Goal: Communication & Community: Answer question/provide support

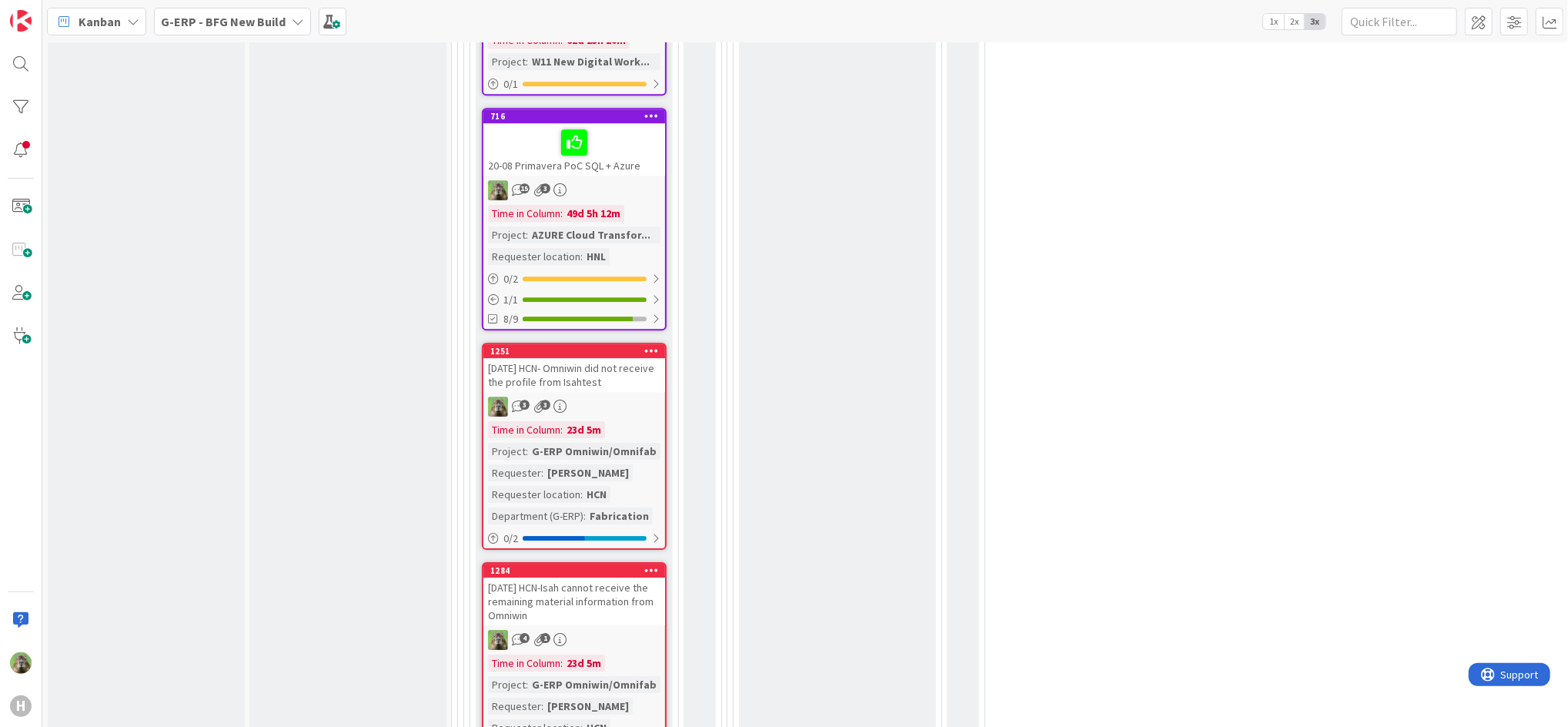
scroll to position [3933, 0]
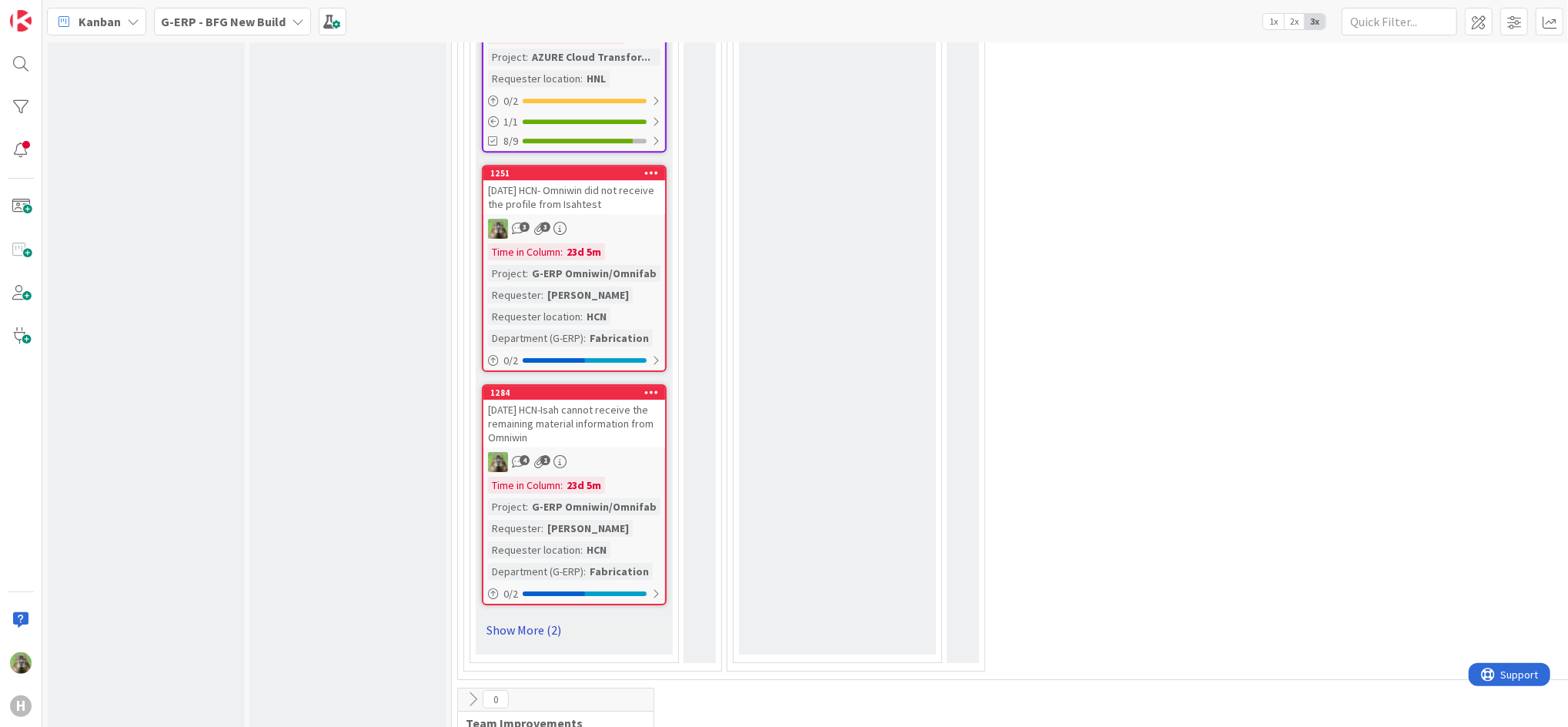
click at [526, 617] on link "Show More (2)" at bounding box center [574, 629] width 185 height 25
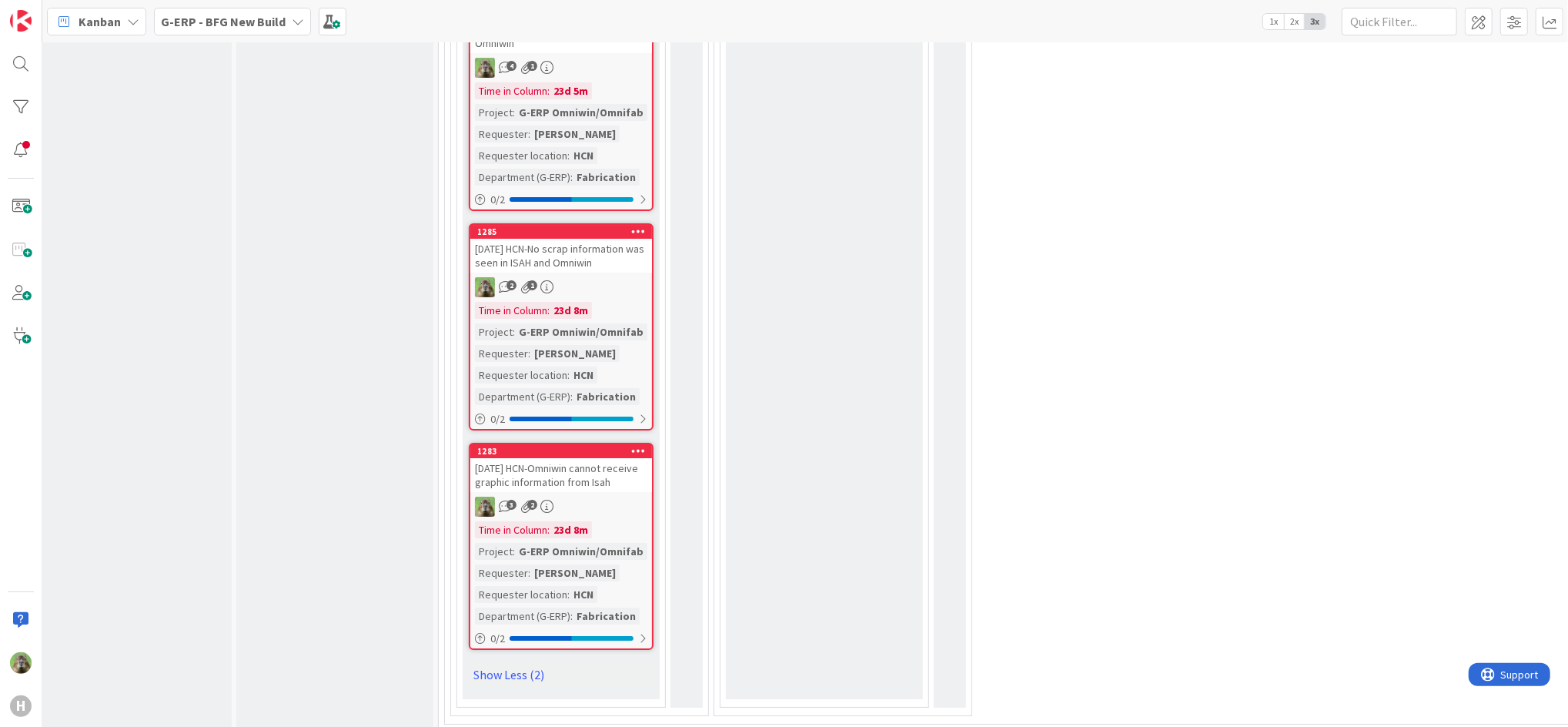
scroll to position [4327, 13]
click at [612, 459] on div "[DATE] HCN-Omniwin cannot receive graphic information from Isah" at bounding box center [562, 476] width 182 height 34
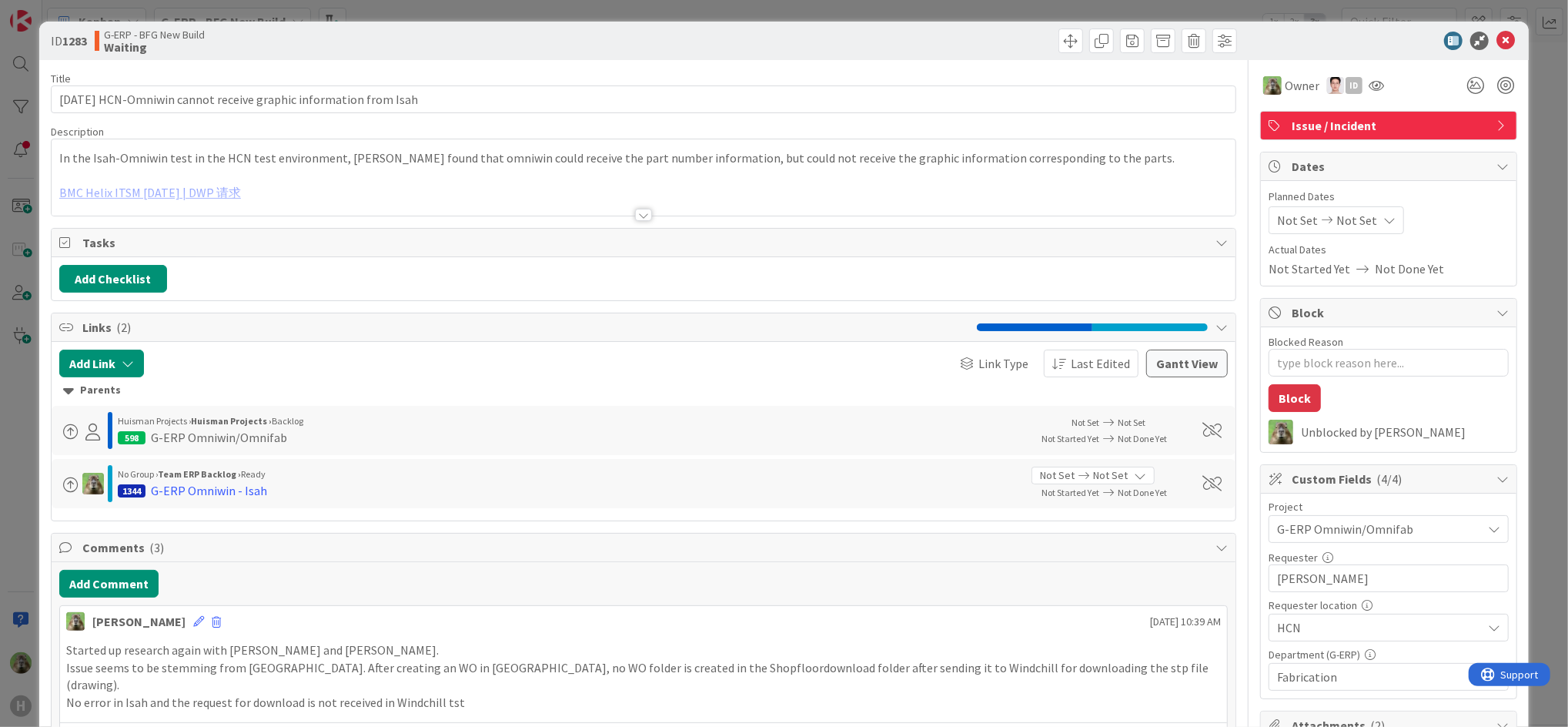
type textarea "x"
click at [137, 587] on button "Add Comment" at bounding box center [109, 584] width 99 height 28
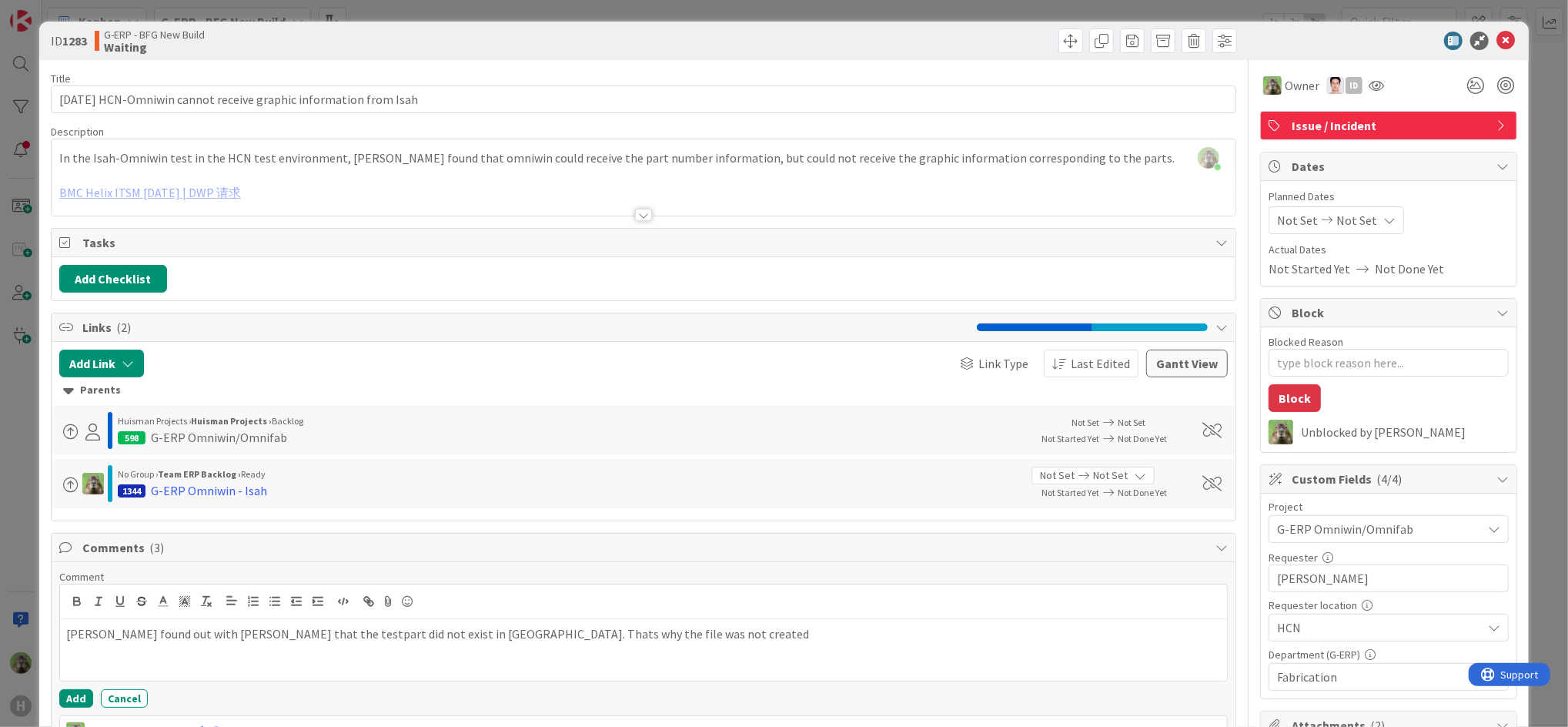
click at [534, 633] on p "[PERSON_NAME] found out with [PERSON_NAME] that the testpart did not exist in […" at bounding box center [644, 634] width 1155 height 17
click at [675, 634] on p "[PERSON_NAME] found out with [PERSON_NAME] that the testpart did not exist in […" at bounding box center [644, 634] width 1155 height 17
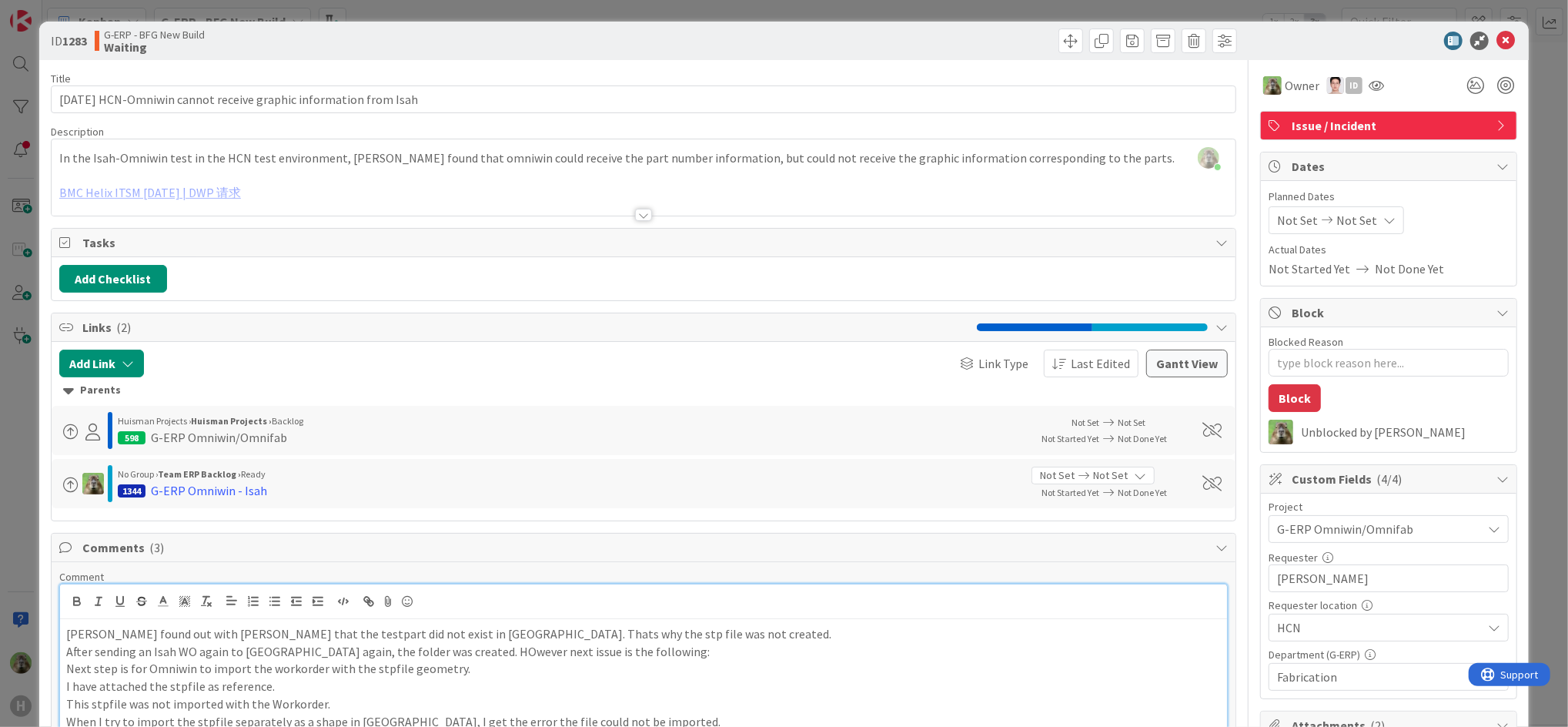
scroll to position [39, 0]
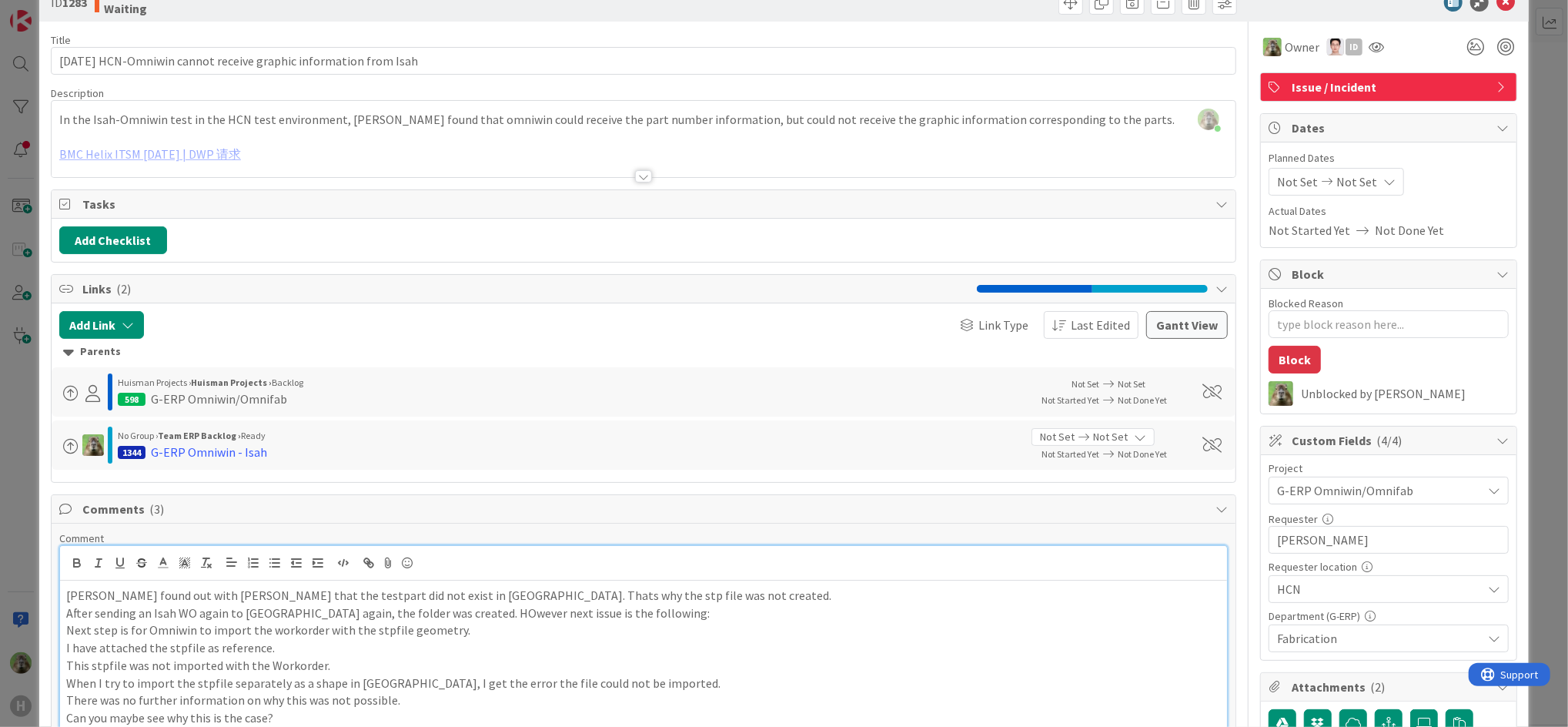
click at [698, 614] on p "After sending an Isah WO again to [GEOGRAPHIC_DATA] again, the folder was creat…" at bounding box center [644, 613] width 1155 height 17
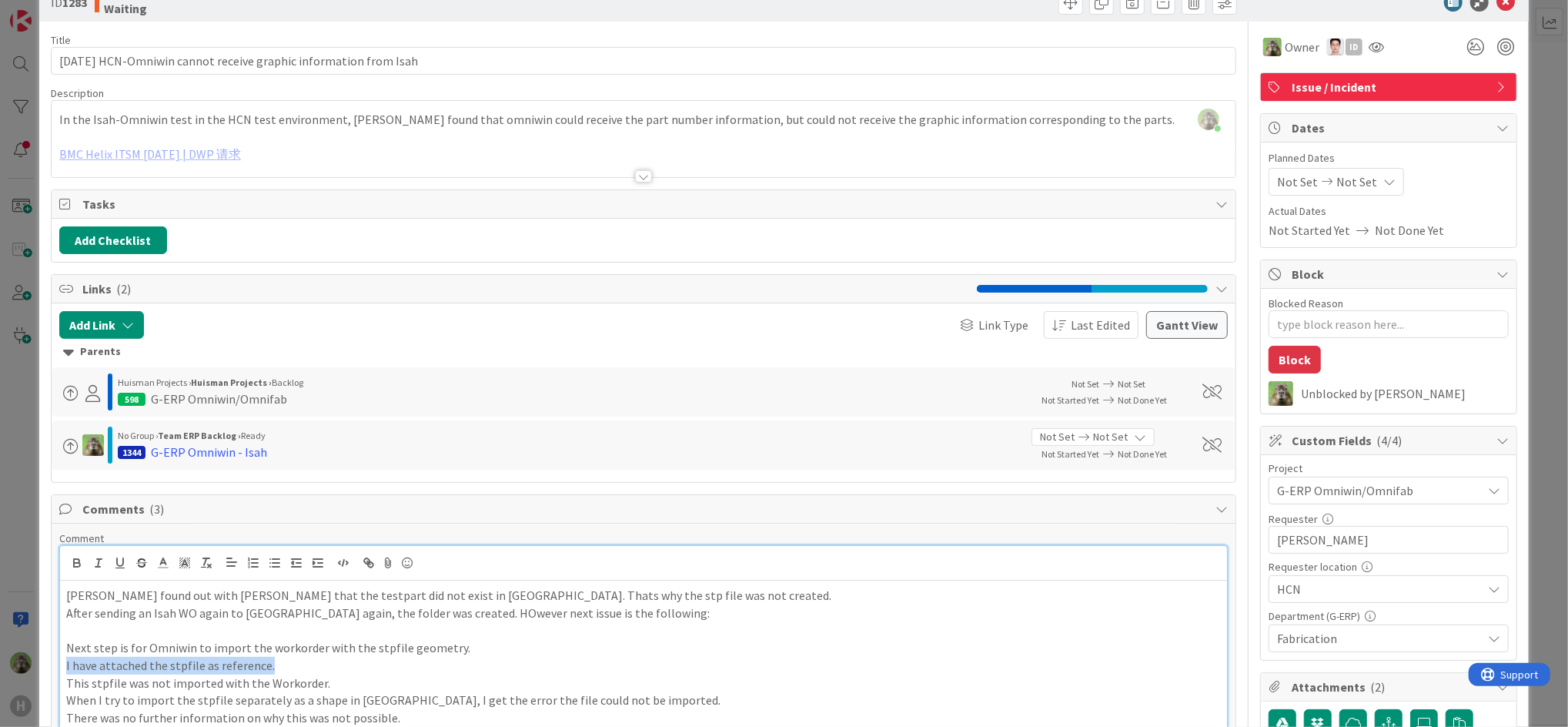
drag, startPoint x: 278, startPoint y: 661, endPoint x: 50, endPoint y: 664, distance: 228.0
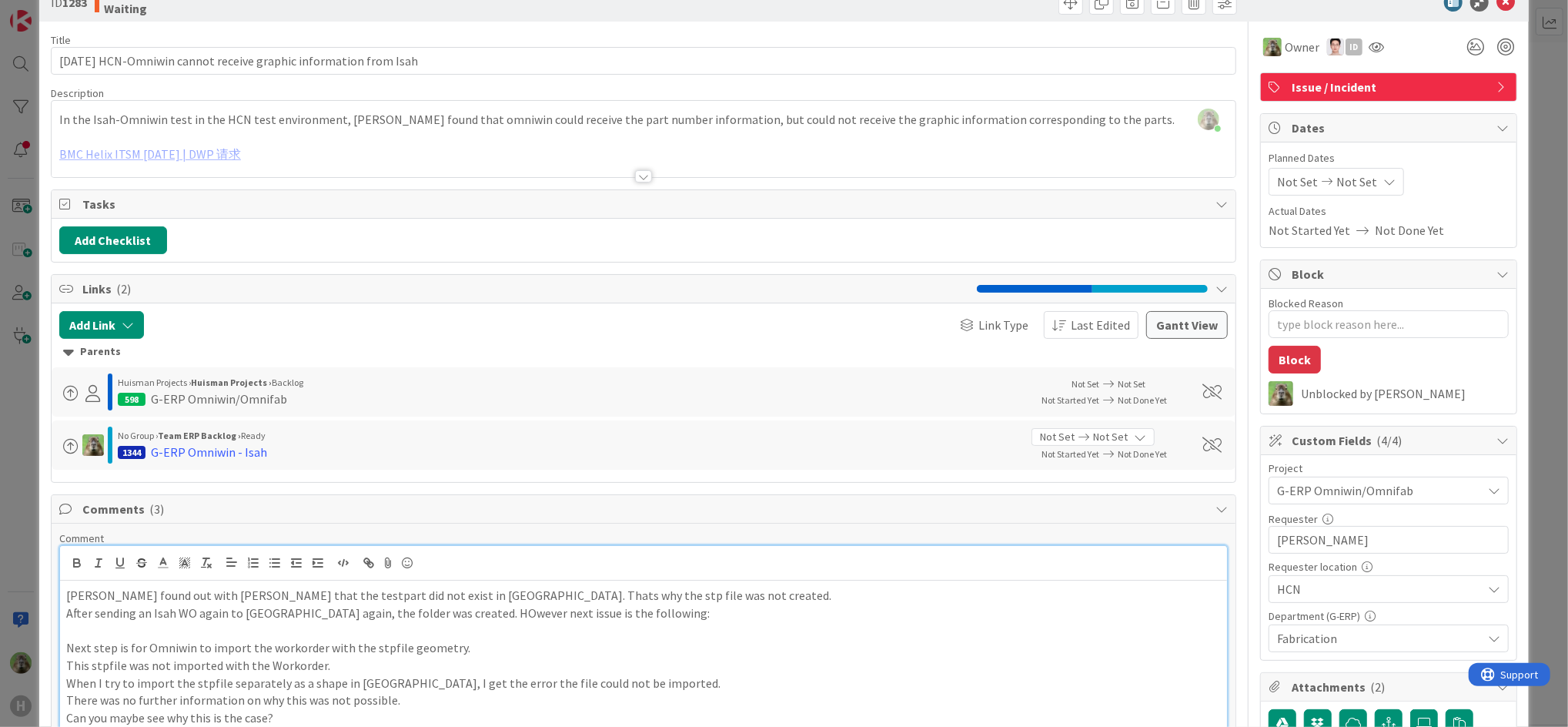
scroll to position [105, 0]
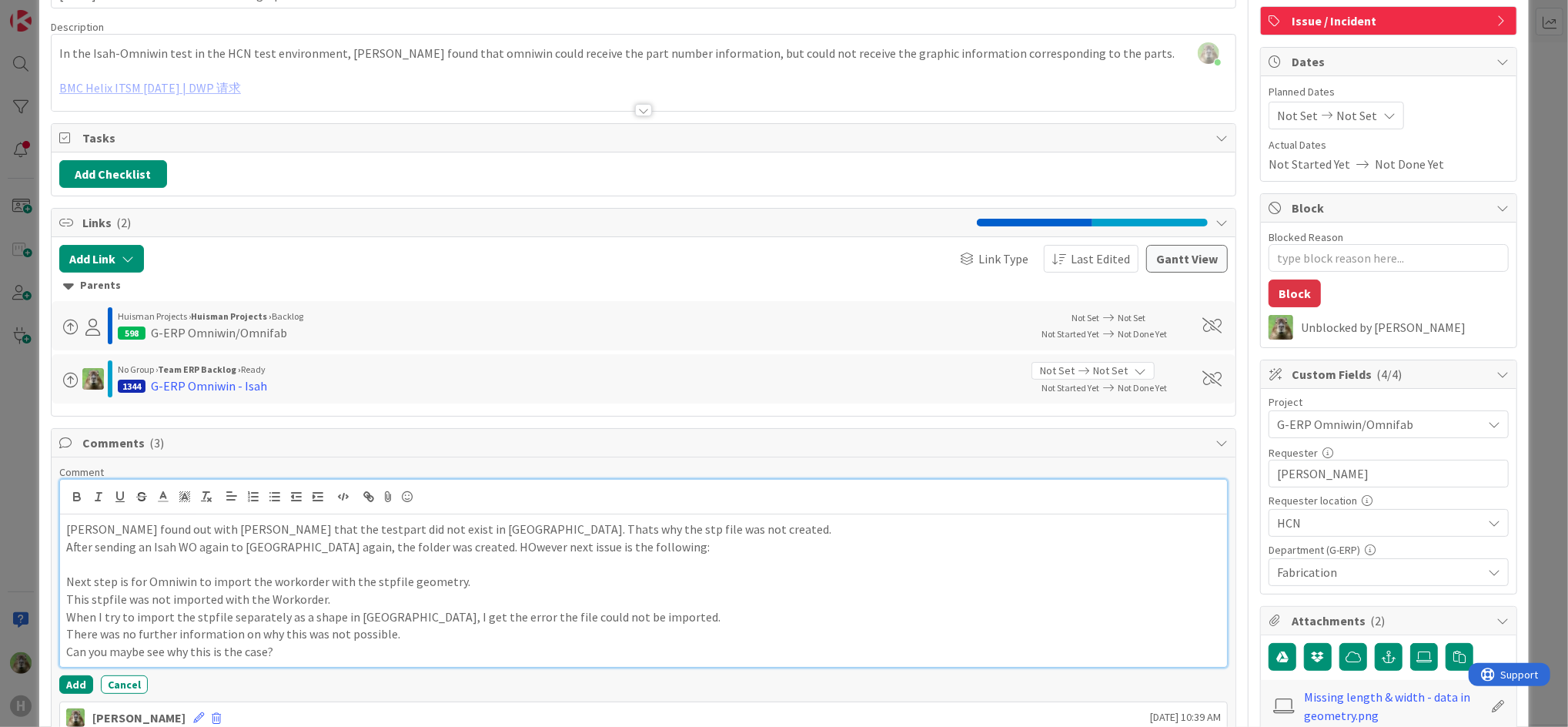
click at [66, 584] on p "Next step is for Omniwin to import the workorder with the stpfile geometry." at bounding box center [644, 582] width 1155 height 17
click at [319, 651] on p "Can you maybe see why this is the case?" at bounding box center [644, 652] width 1155 height 17
drag, startPoint x: 320, startPoint y: 651, endPoint x: 19, endPoint y: 666, distance: 301.4
click at [19, 666] on div "ID 1283 G-ERP - BFG New Build Waiting Title 65 / [PHONE_NUMBER][DATE] HCN-Omniw…" at bounding box center [784, 364] width 1568 height 727
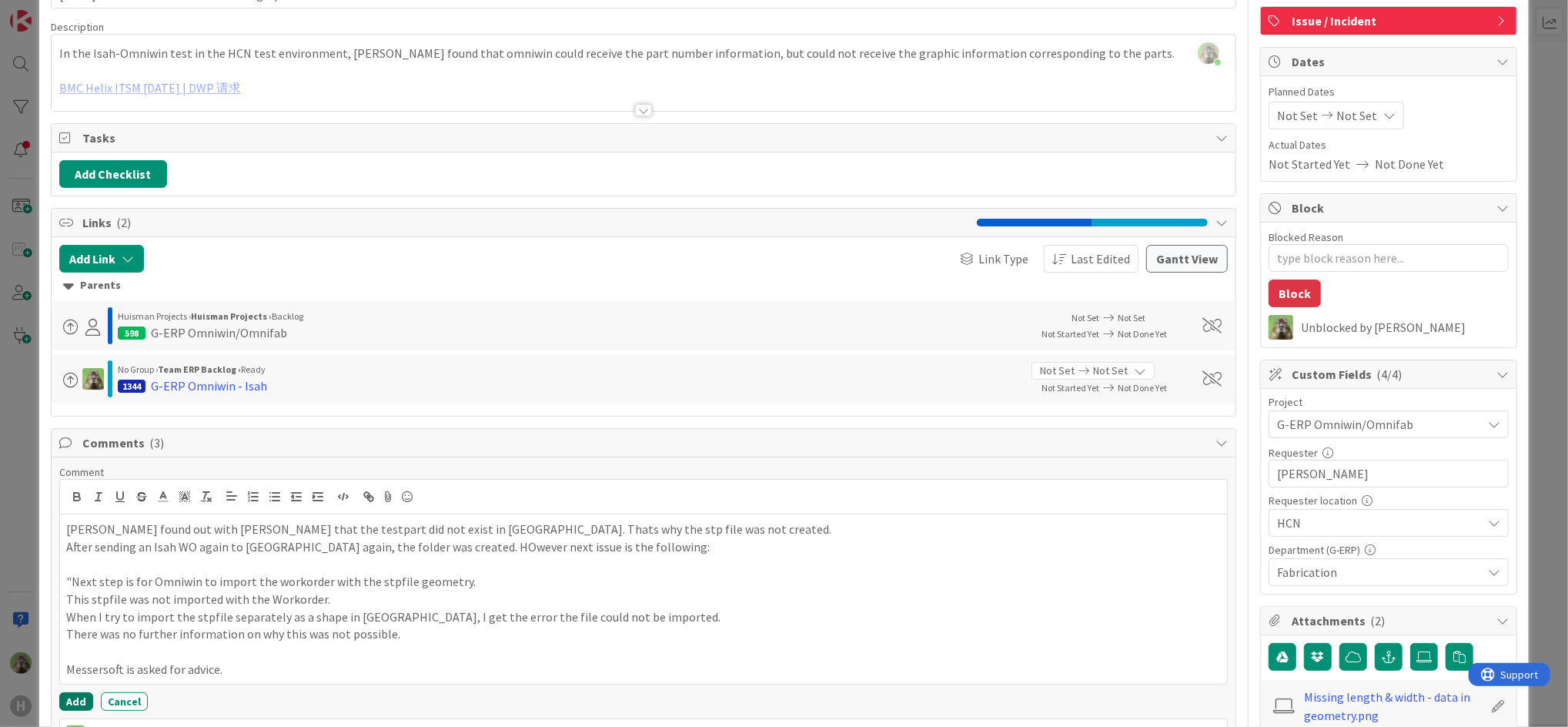
click at [75, 709] on button "Add" at bounding box center [75, 702] width 34 height 18
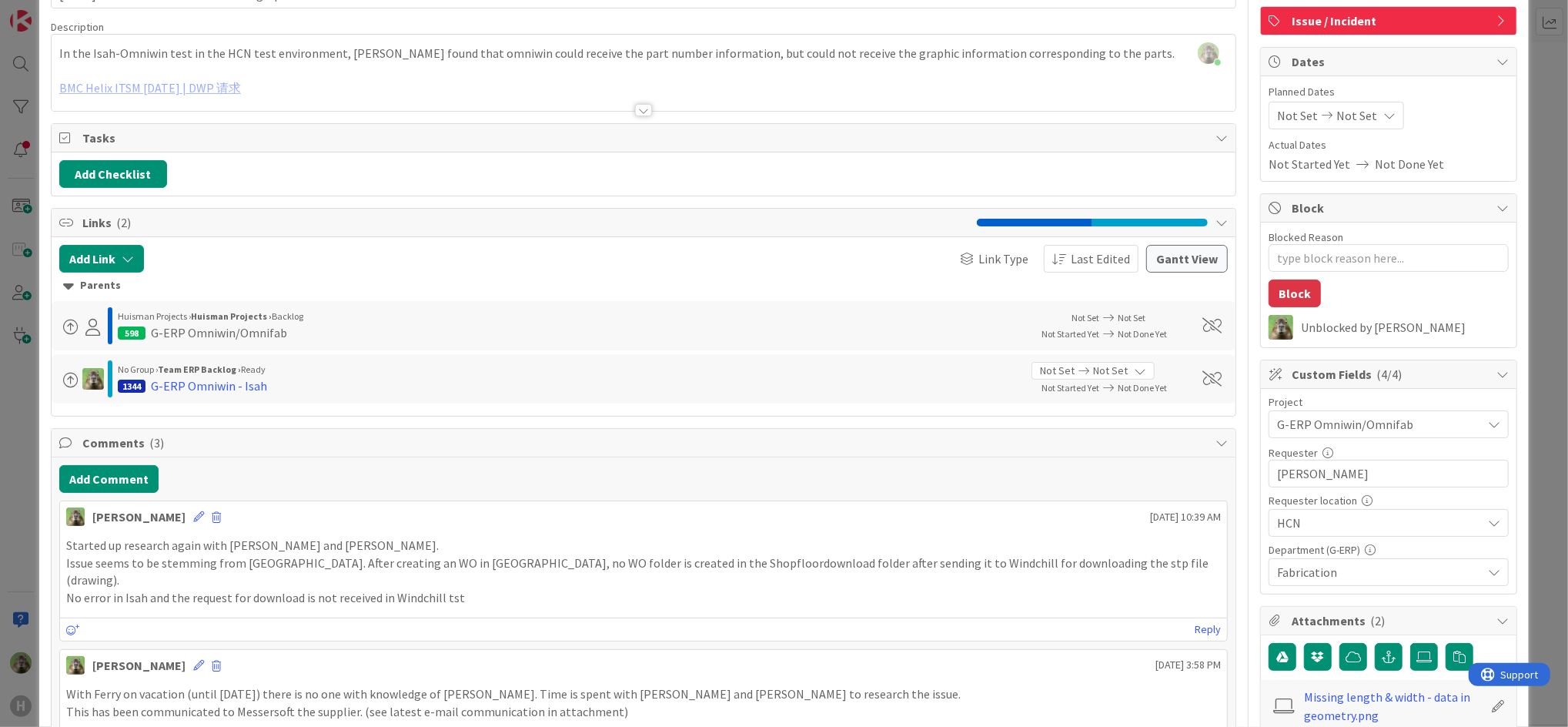
type textarea "x"
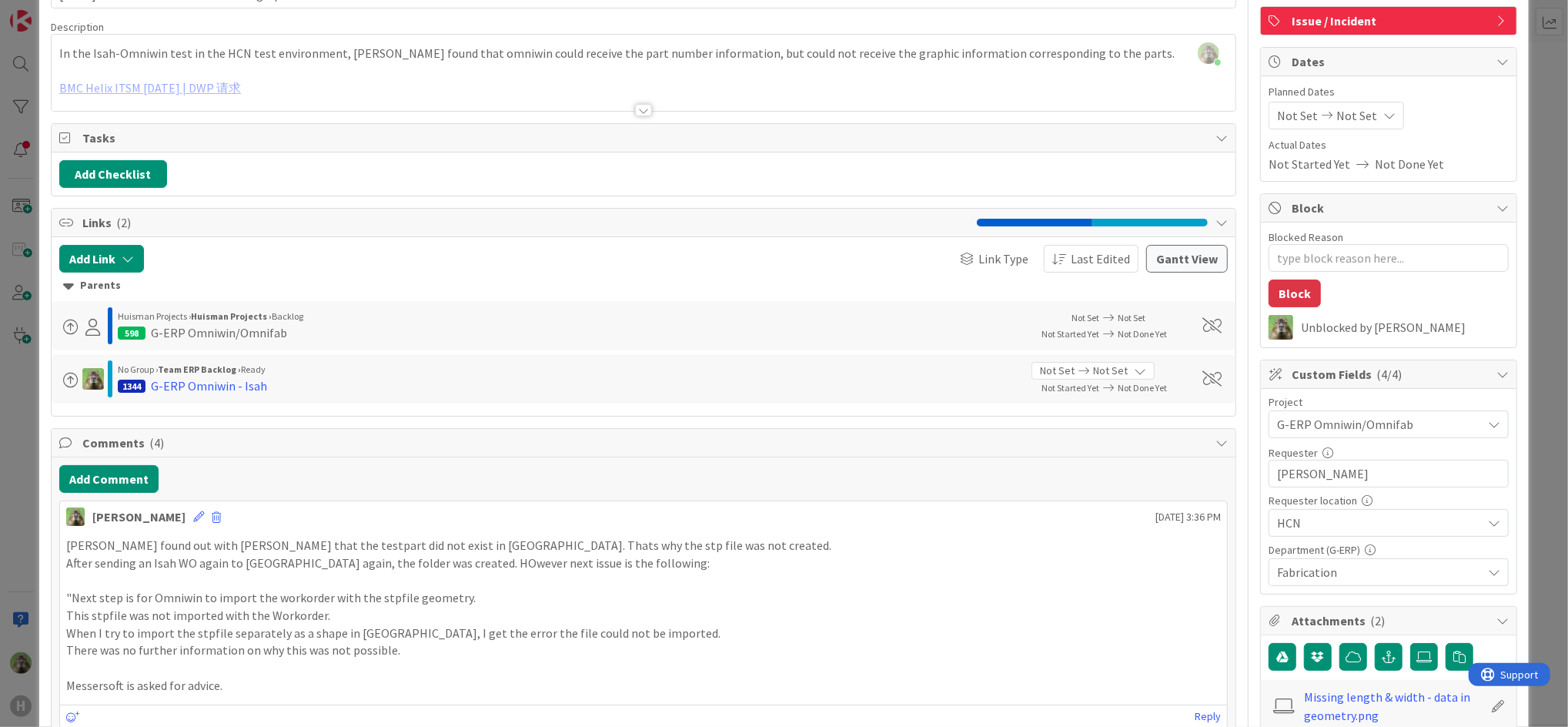
click at [425, 611] on p "This stpfile was not imported with the Workorder." at bounding box center [644, 616] width 1155 height 17
drag, startPoint x: 178, startPoint y: 521, endPoint x: 171, endPoint y: 520, distance: 7.1
click at [171, 520] on div "[PERSON_NAME] [DATE] 3:36 PM" at bounding box center [643, 514] width 1167 height 25
click at [193, 520] on icon at bounding box center [199, 517] width 11 height 11
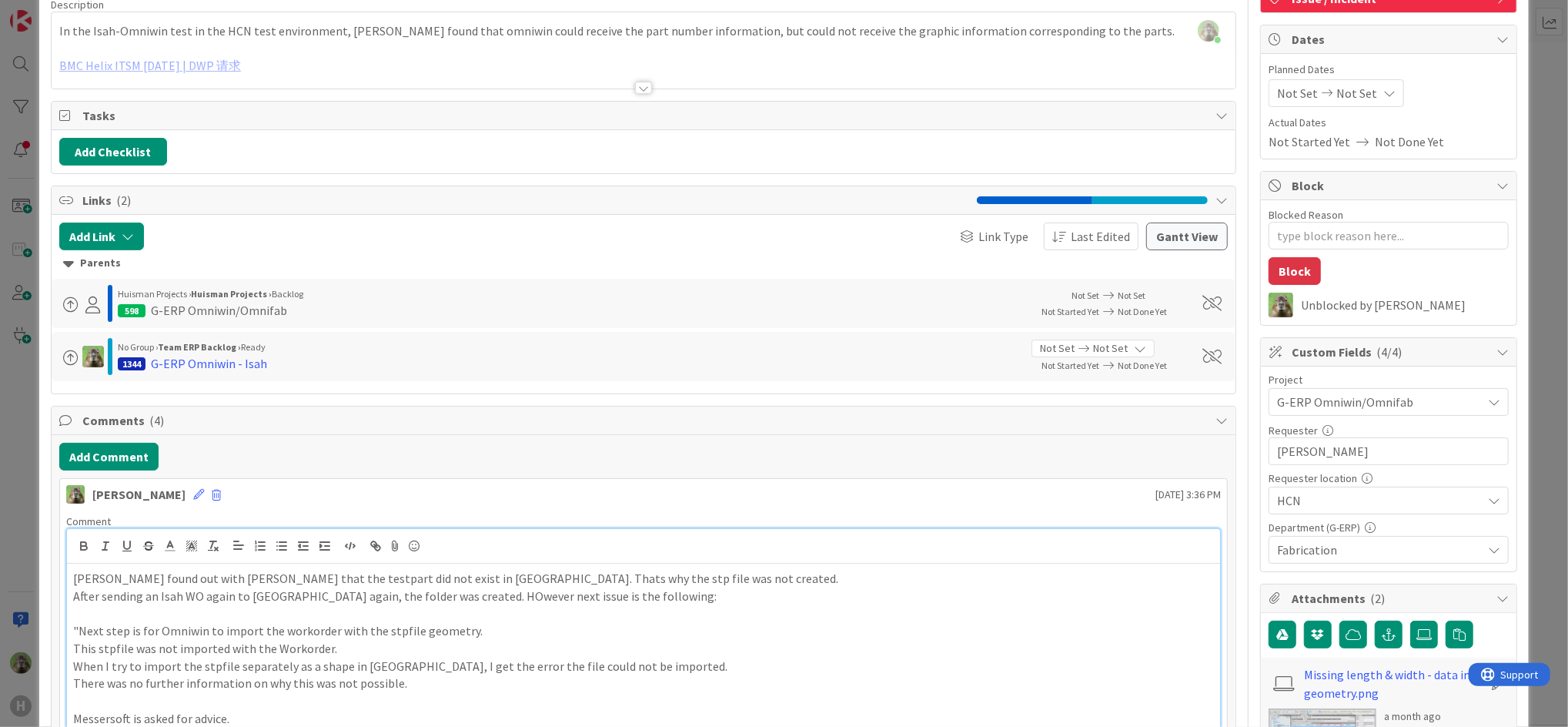
click at [414, 674] on p "When I try to import the stpfile separately as a shape in [GEOGRAPHIC_DATA], I …" at bounding box center [644, 666] width 1141 height 17
click at [415, 682] on p "There was no further information on why this was not possible." at bounding box center [644, 683] width 1141 height 17
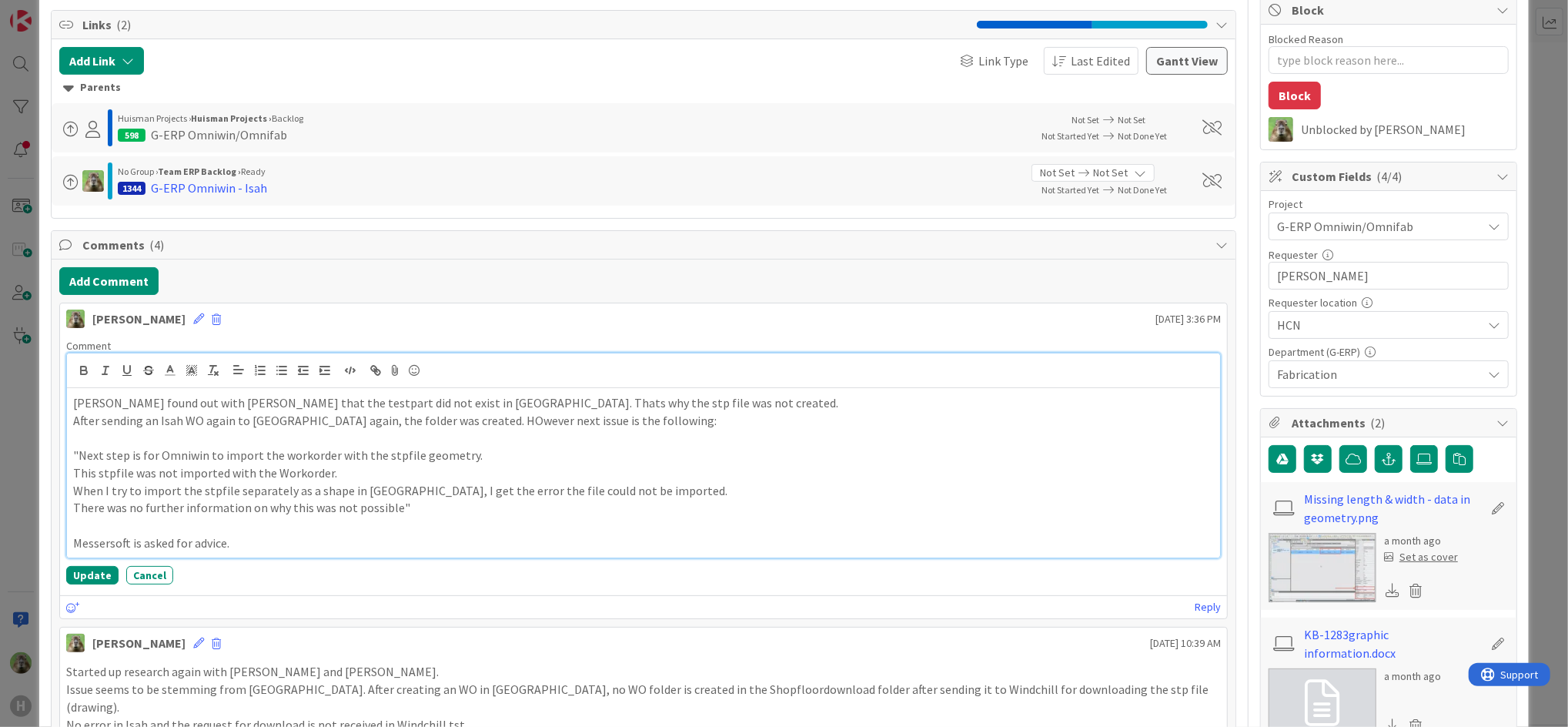
scroll to position [306, 0]
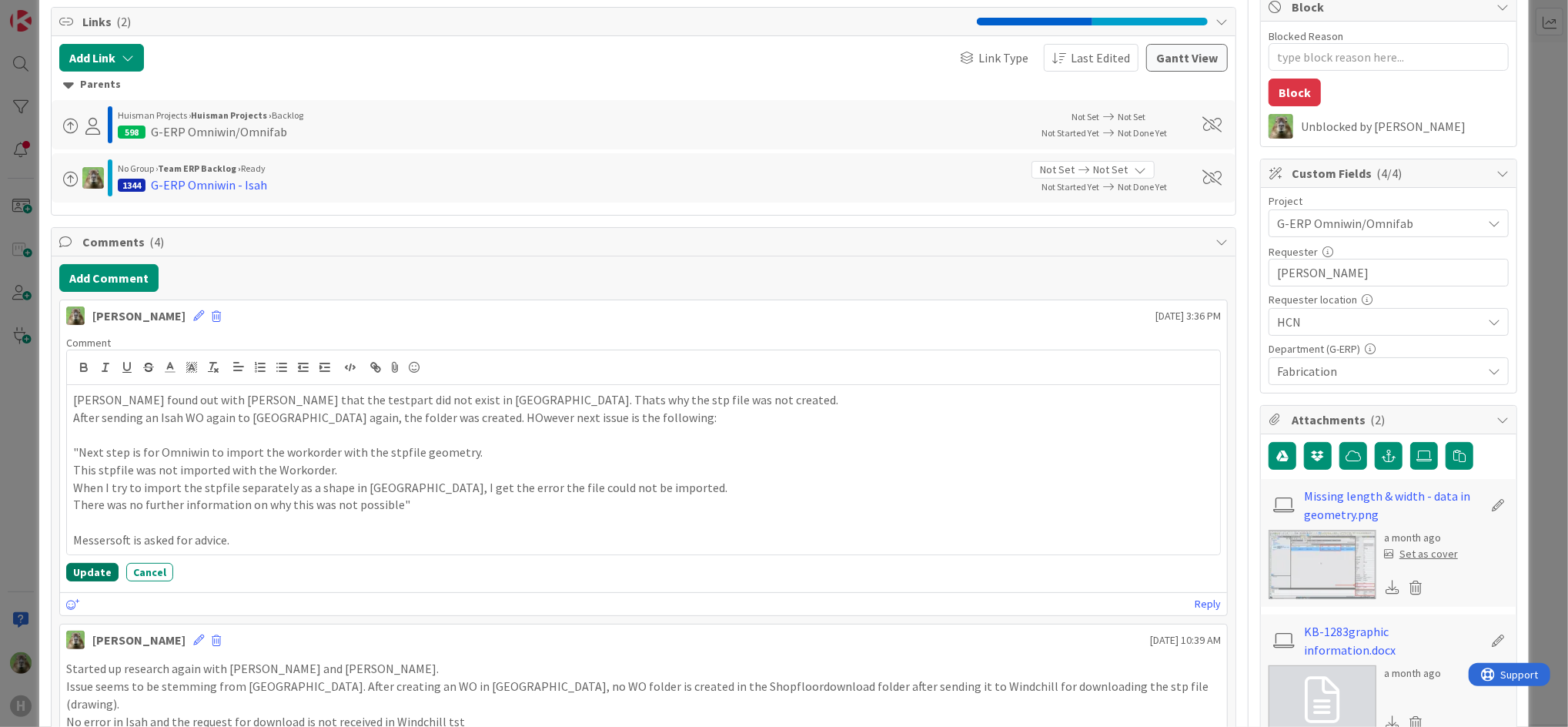
click at [86, 566] on button "Update" at bounding box center [92, 572] width 52 height 18
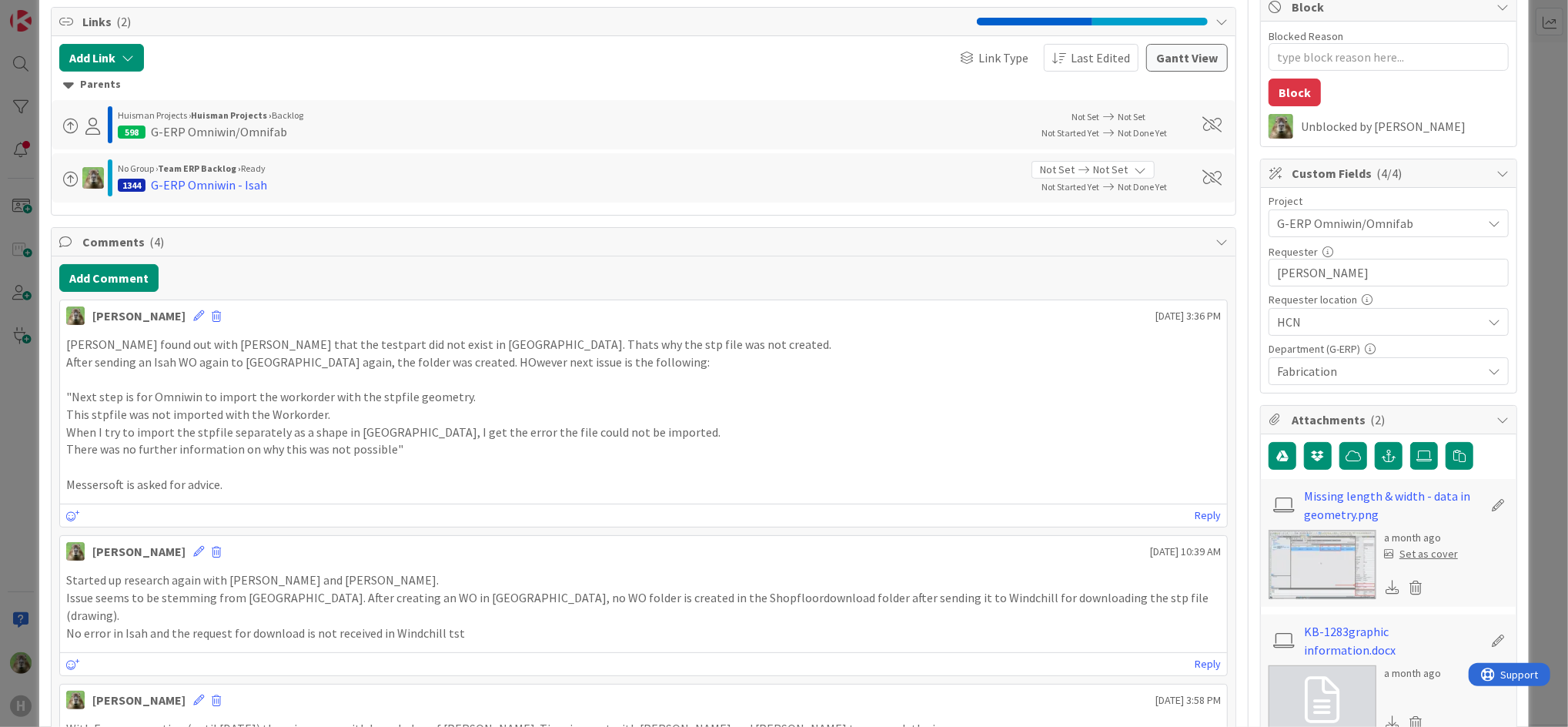
click at [7, 540] on div "ID 1283 G-ERP - BFG New Build Waiting Title 65 / [PHONE_NUMBER][DATE] HCN-Omniw…" at bounding box center [784, 364] width 1568 height 727
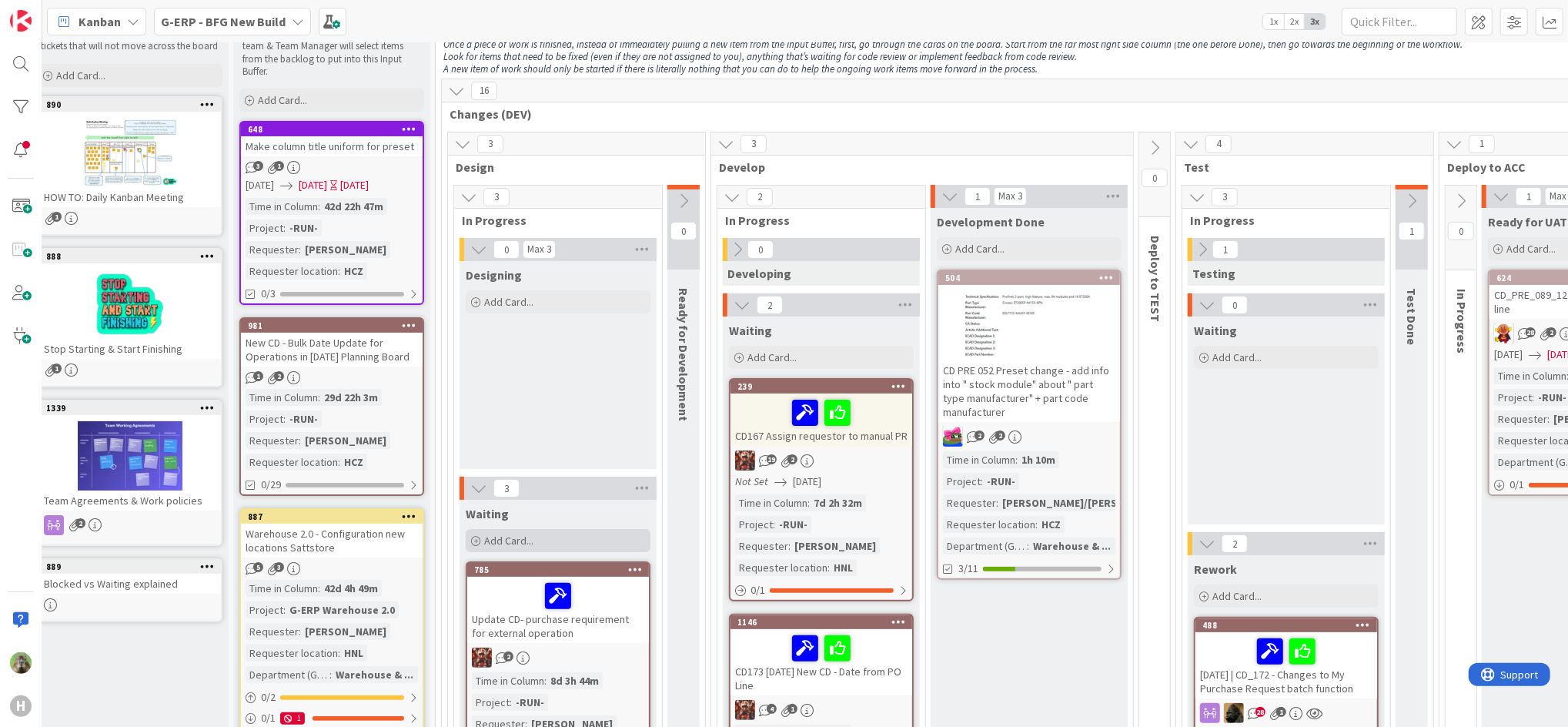
scroll to position [0, 17]
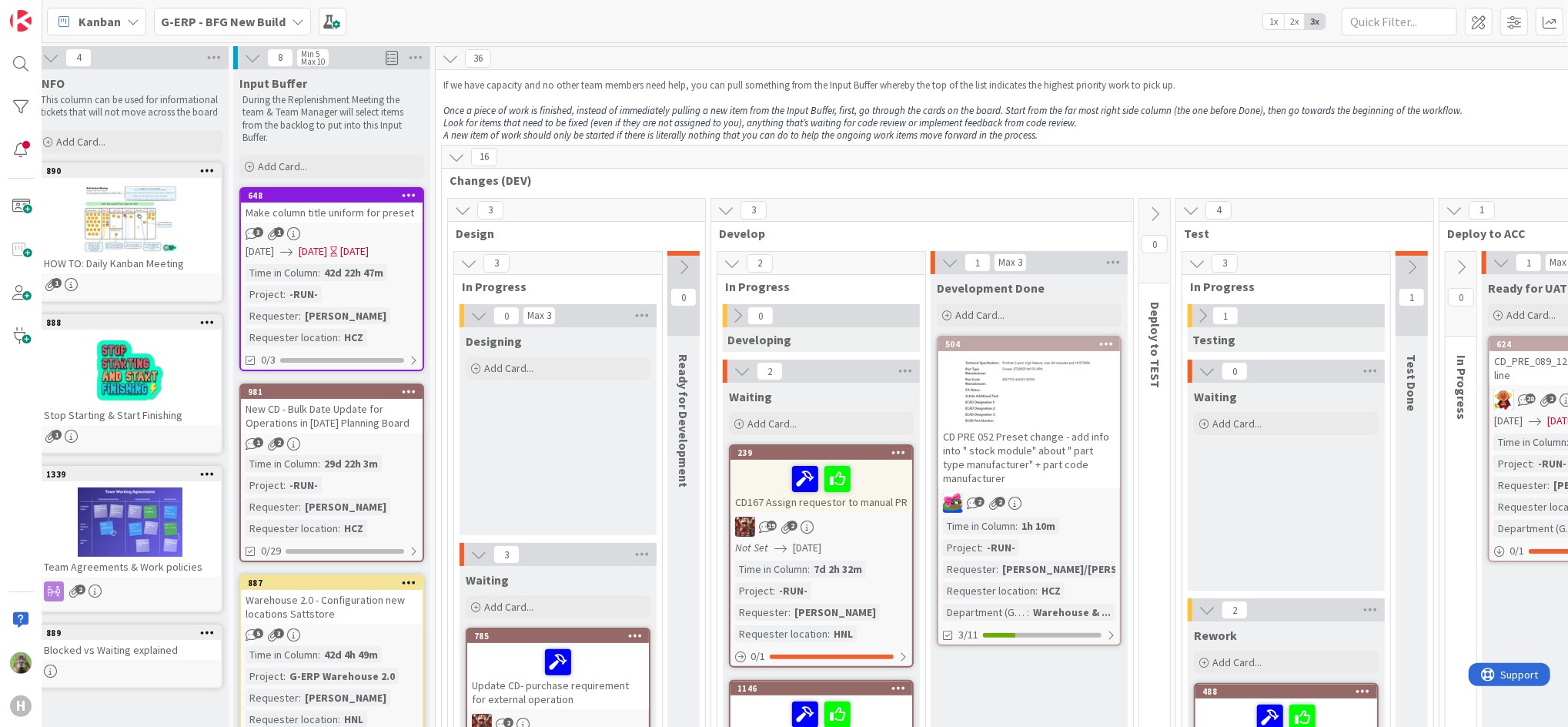
click at [250, 22] on b "G-ERP - BFG New Build" at bounding box center [223, 21] width 125 height 16
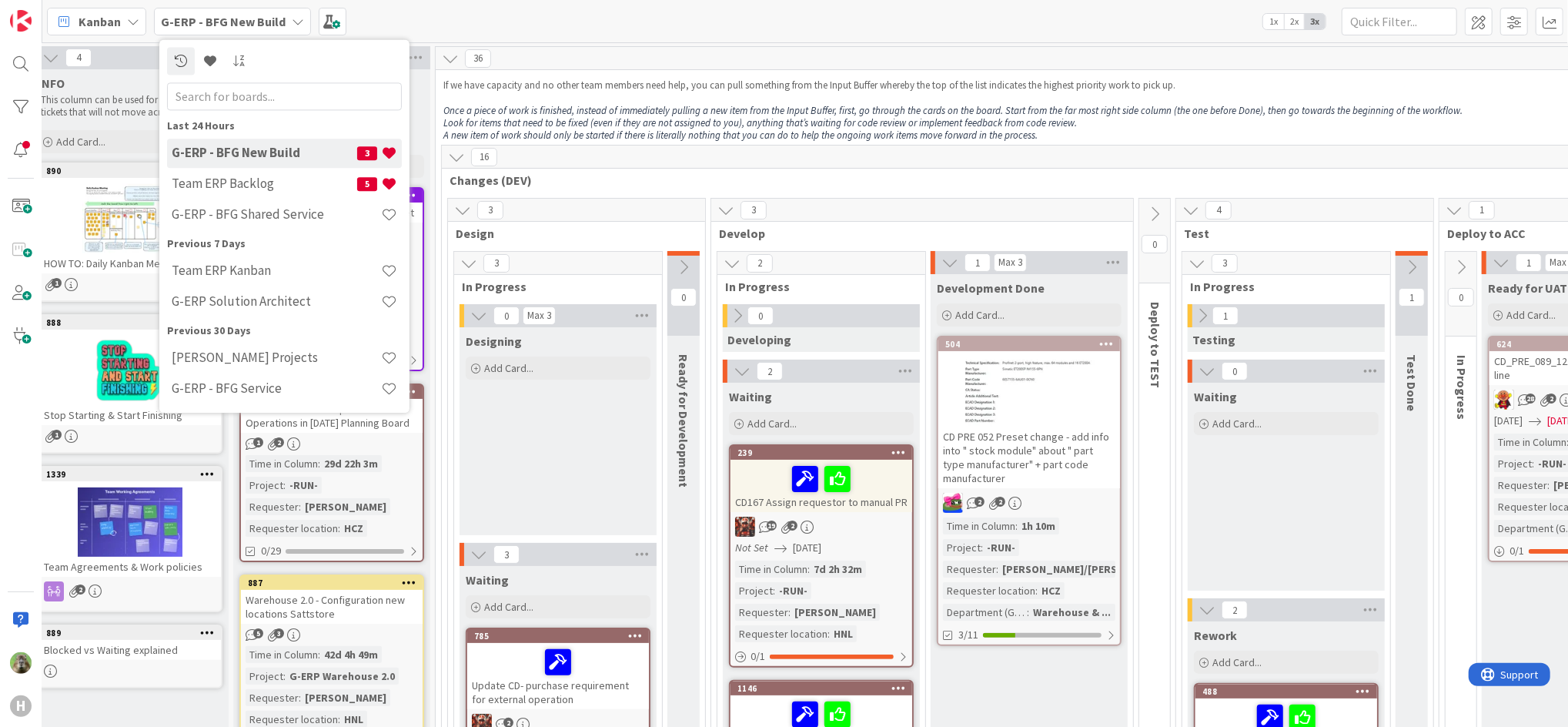
click at [555, 124] on em "Look for items that need to be fixed (even if they are not assigned to you), an…" at bounding box center [760, 122] width 634 height 13
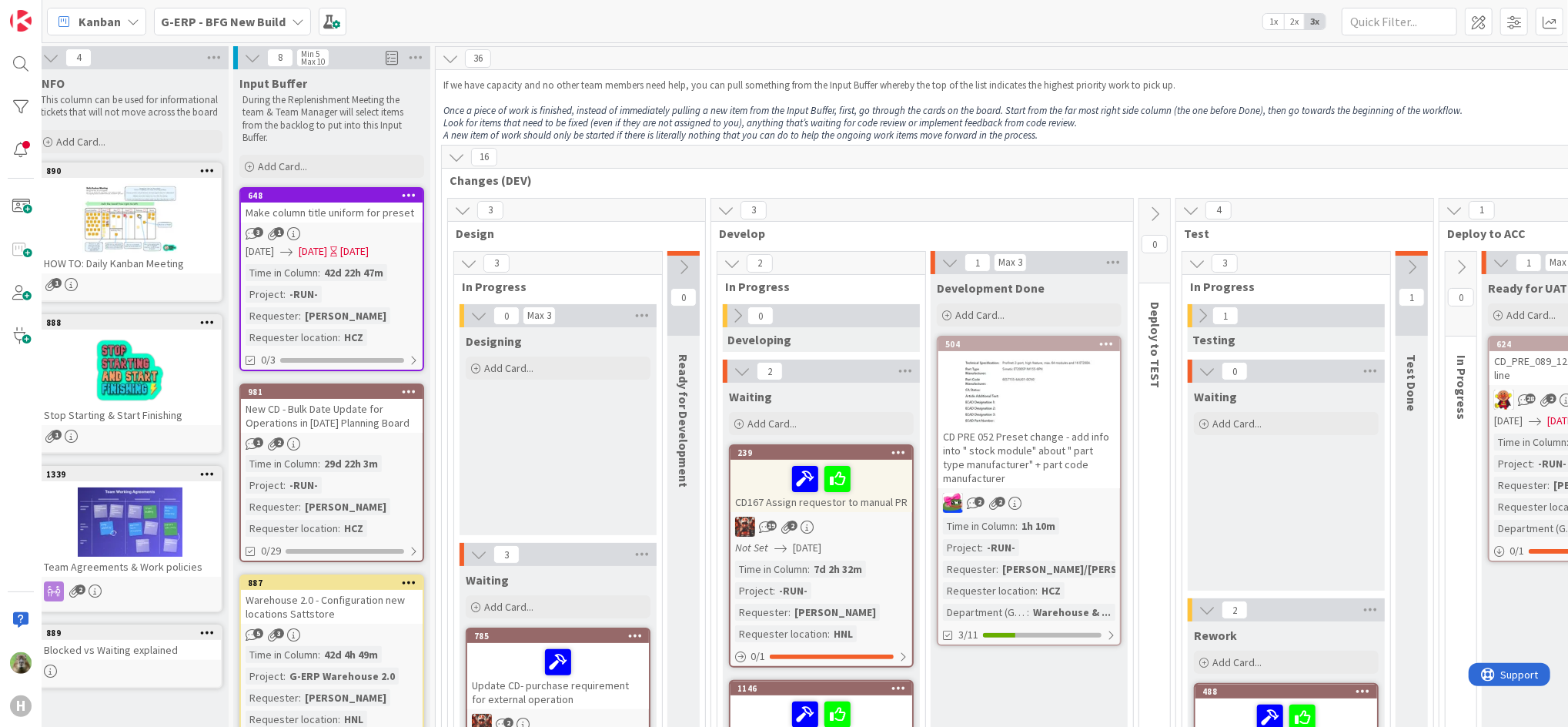
click at [277, 19] on b "G-ERP - BFG New Build" at bounding box center [223, 21] width 125 height 16
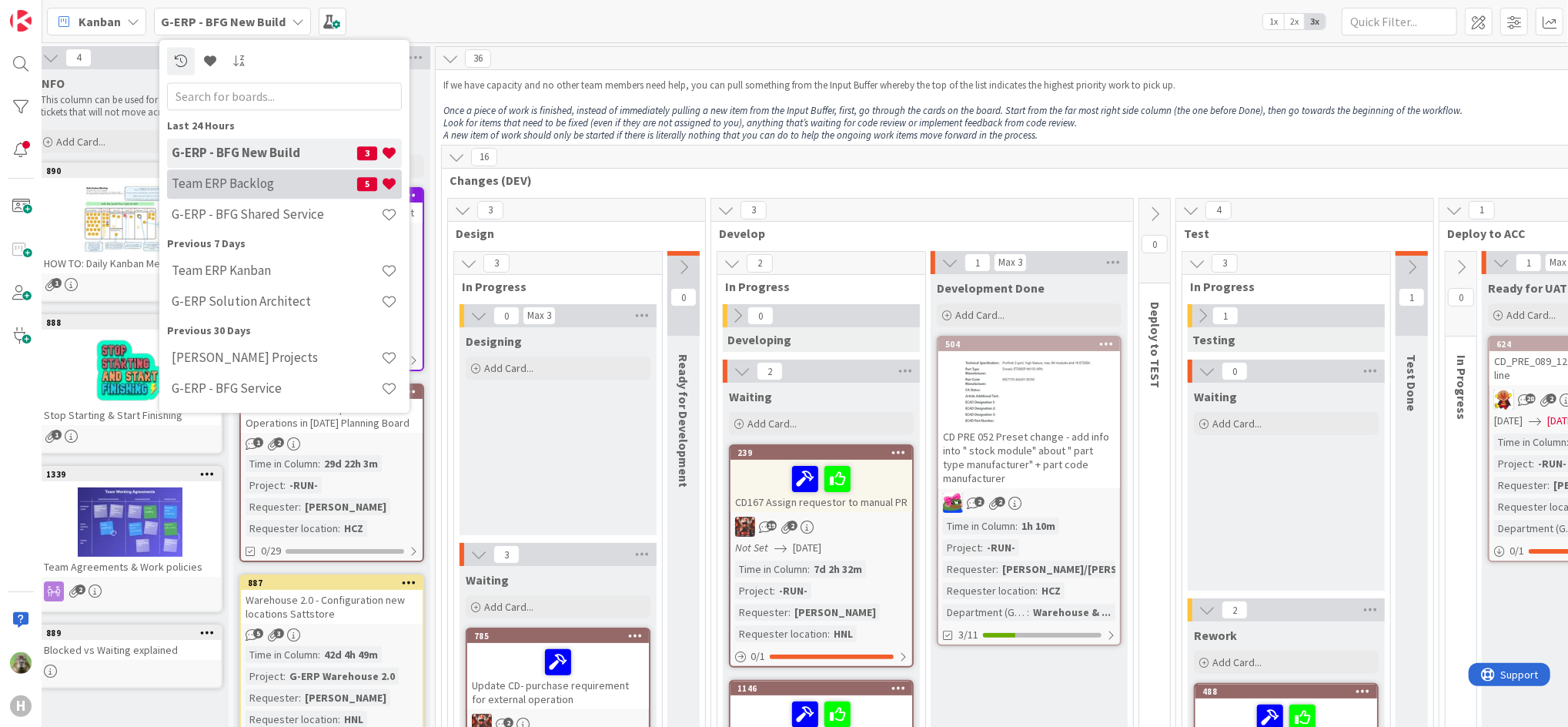
click at [286, 181] on h4 "Team ERP Backlog" at bounding box center [265, 184] width 186 height 16
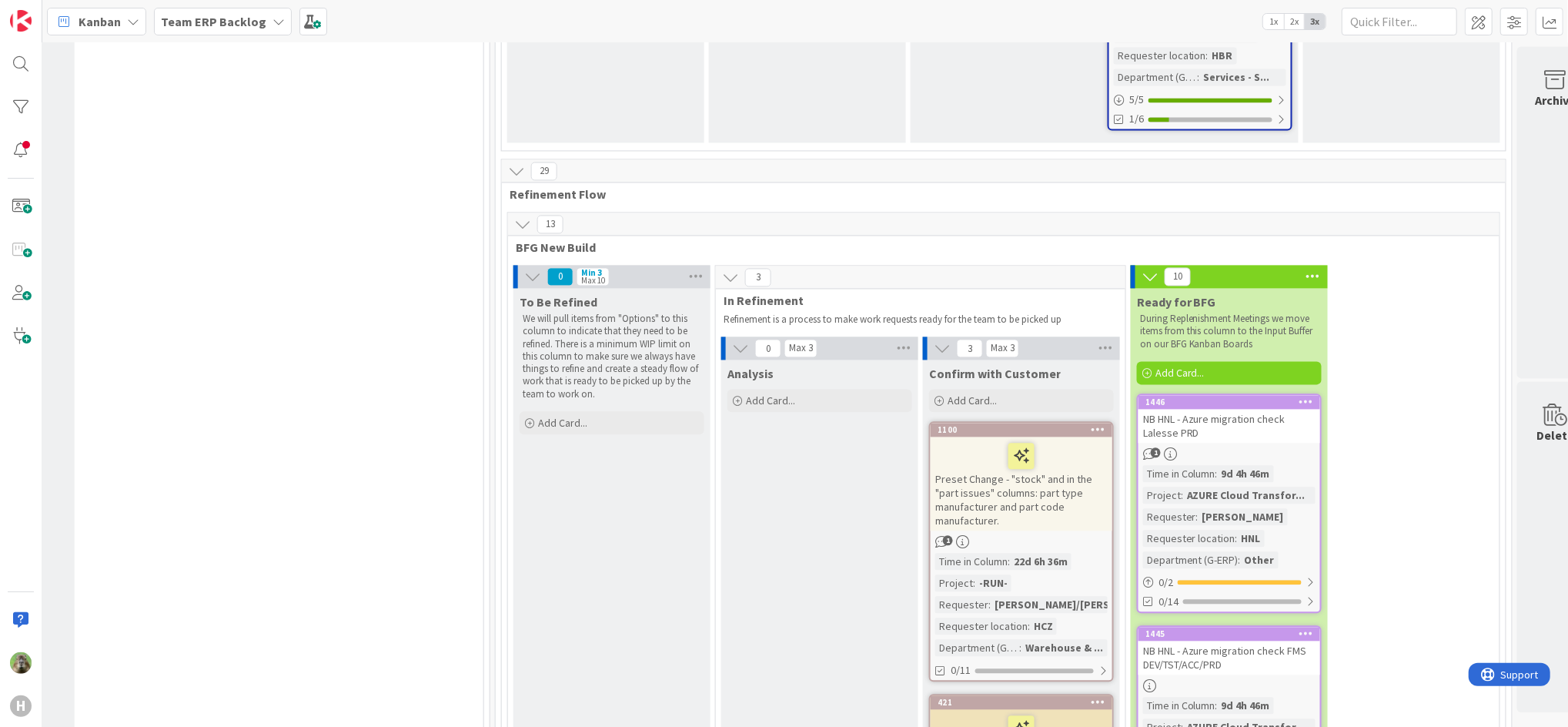
scroll to position [2544, 1204]
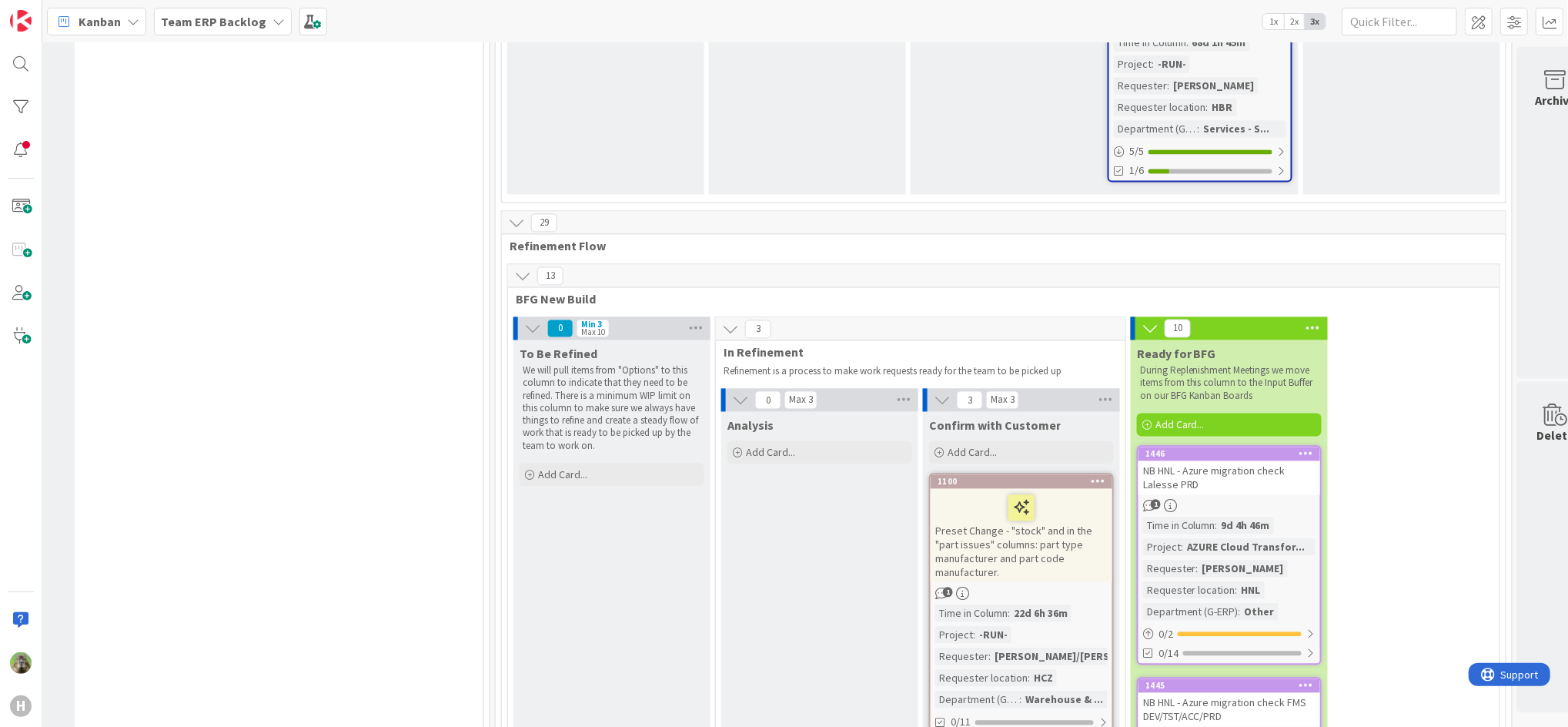
click at [1308, 447] on icon at bounding box center [1307, 453] width 15 height 11
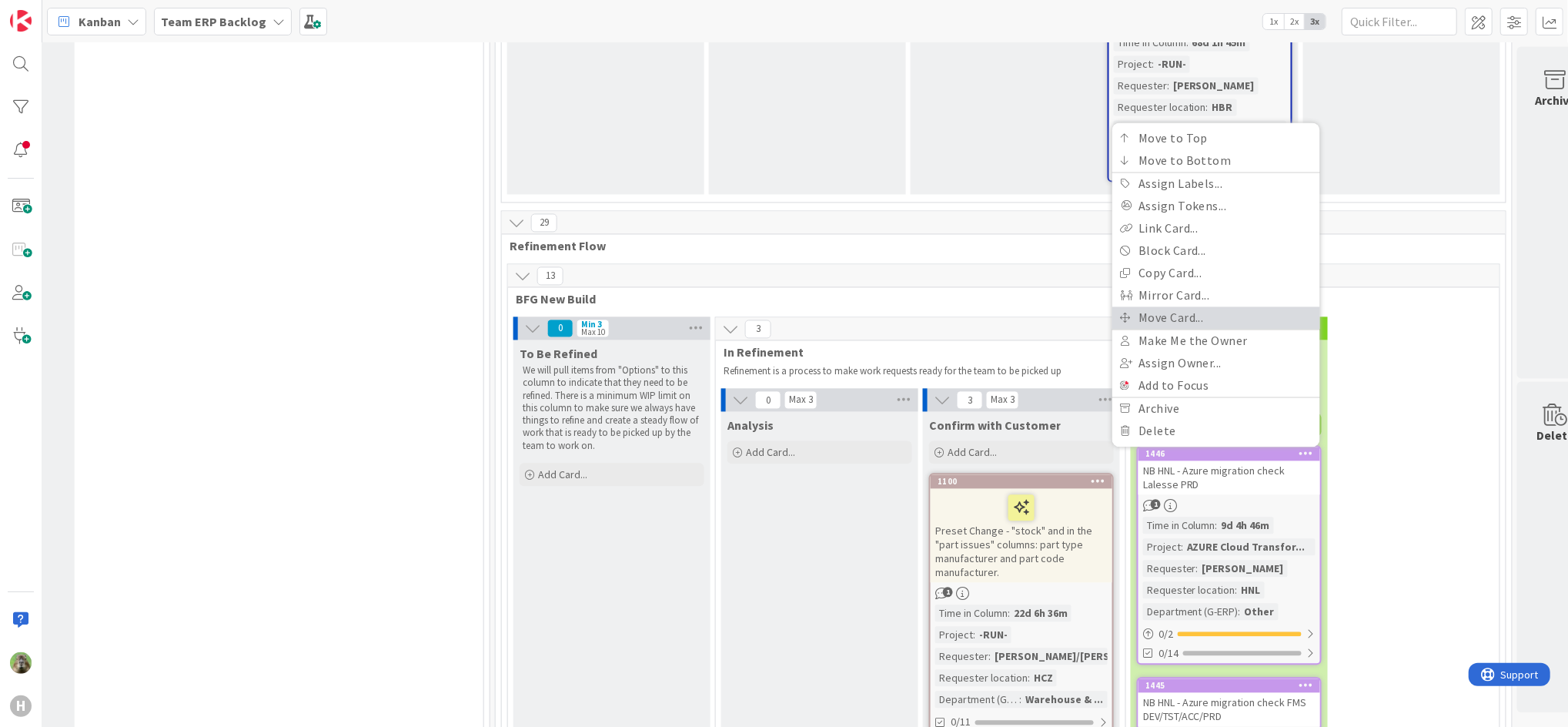
click at [1199, 306] on link "Move Card..." at bounding box center [1217, 317] width 208 height 22
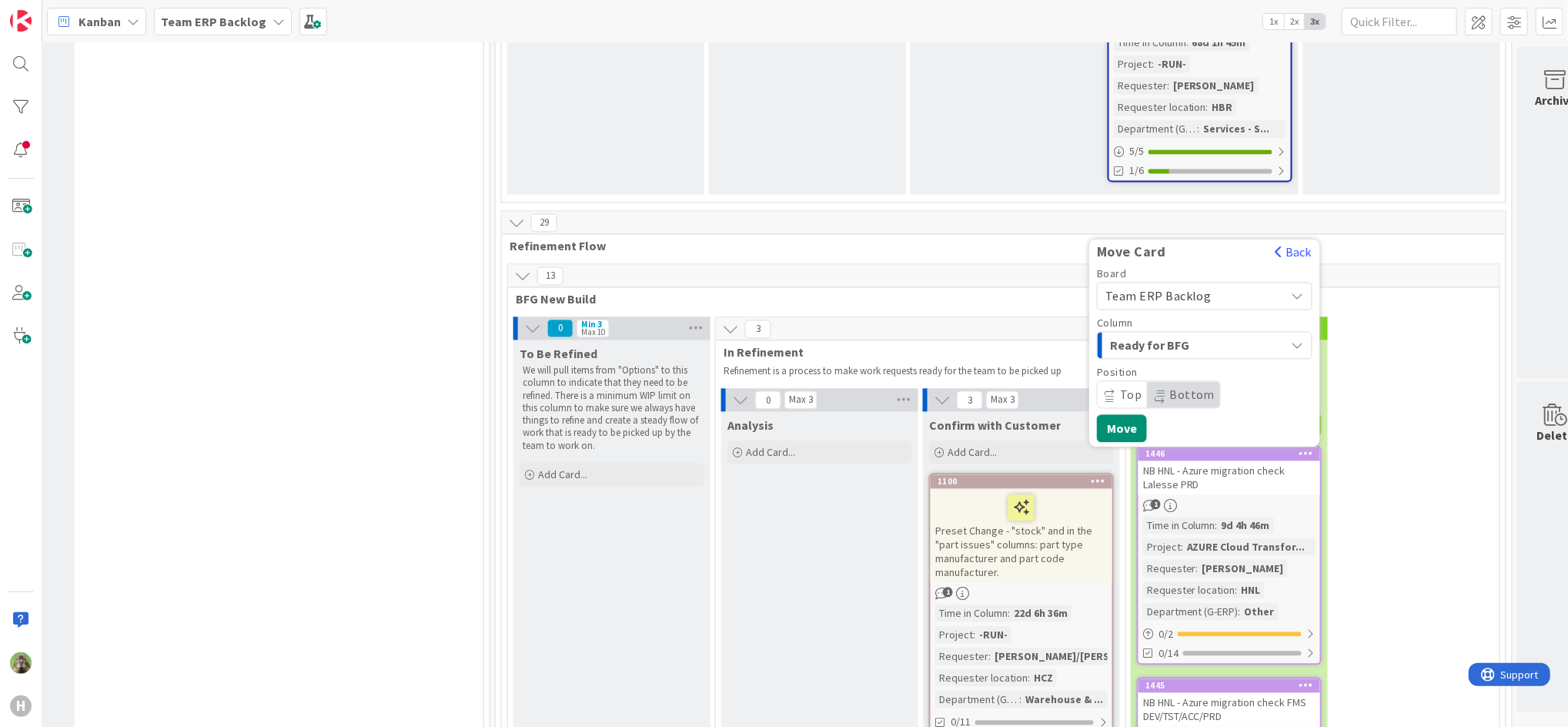
click at [1201, 288] on span "Team ERP Backlog" at bounding box center [1159, 295] width 107 height 16
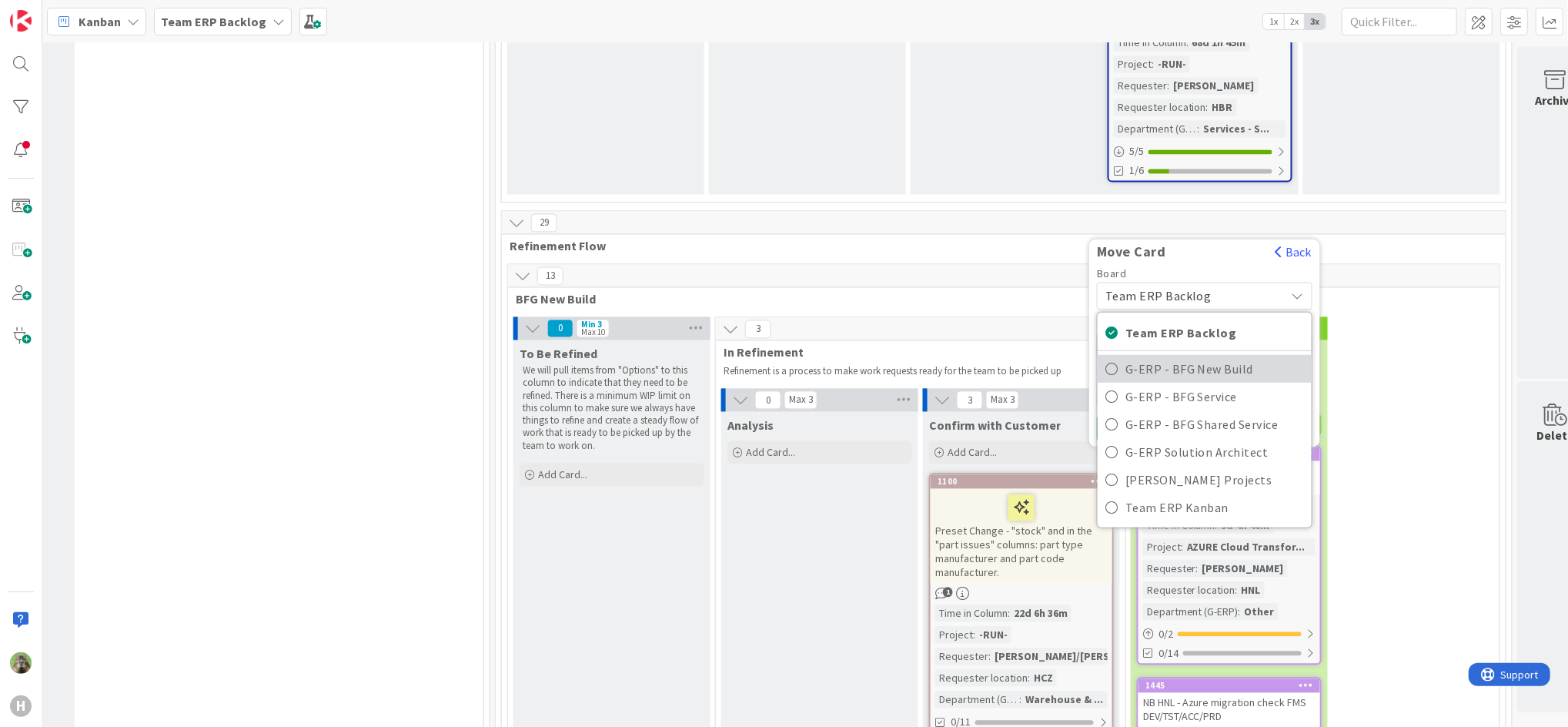
click at [1239, 357] on span "G-ERP - BFG New Build" at bounding box center [1215, 368] width 178 height 23
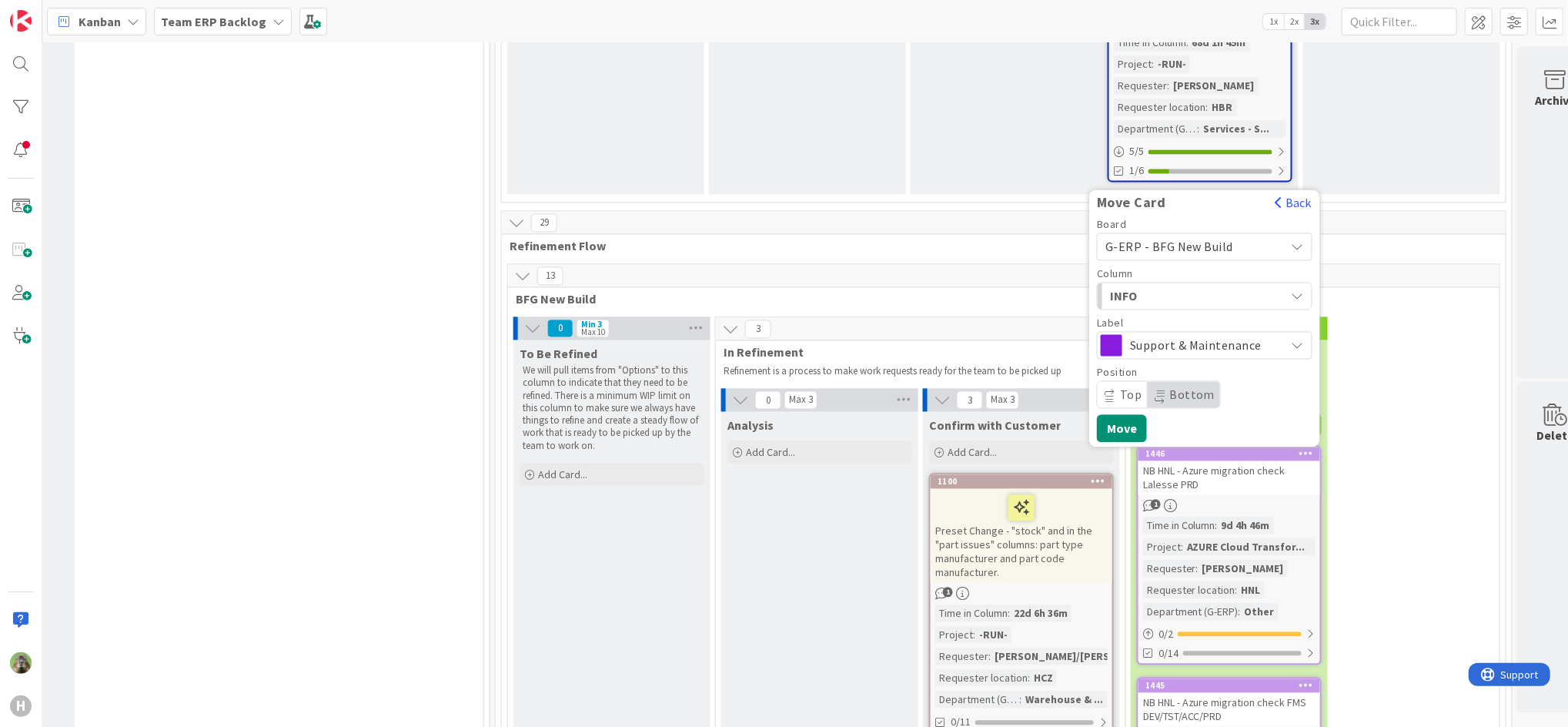
click at [1249, 334] on span "Support & Maintenance" at bounding box center [1204, 344] width 148 height 21
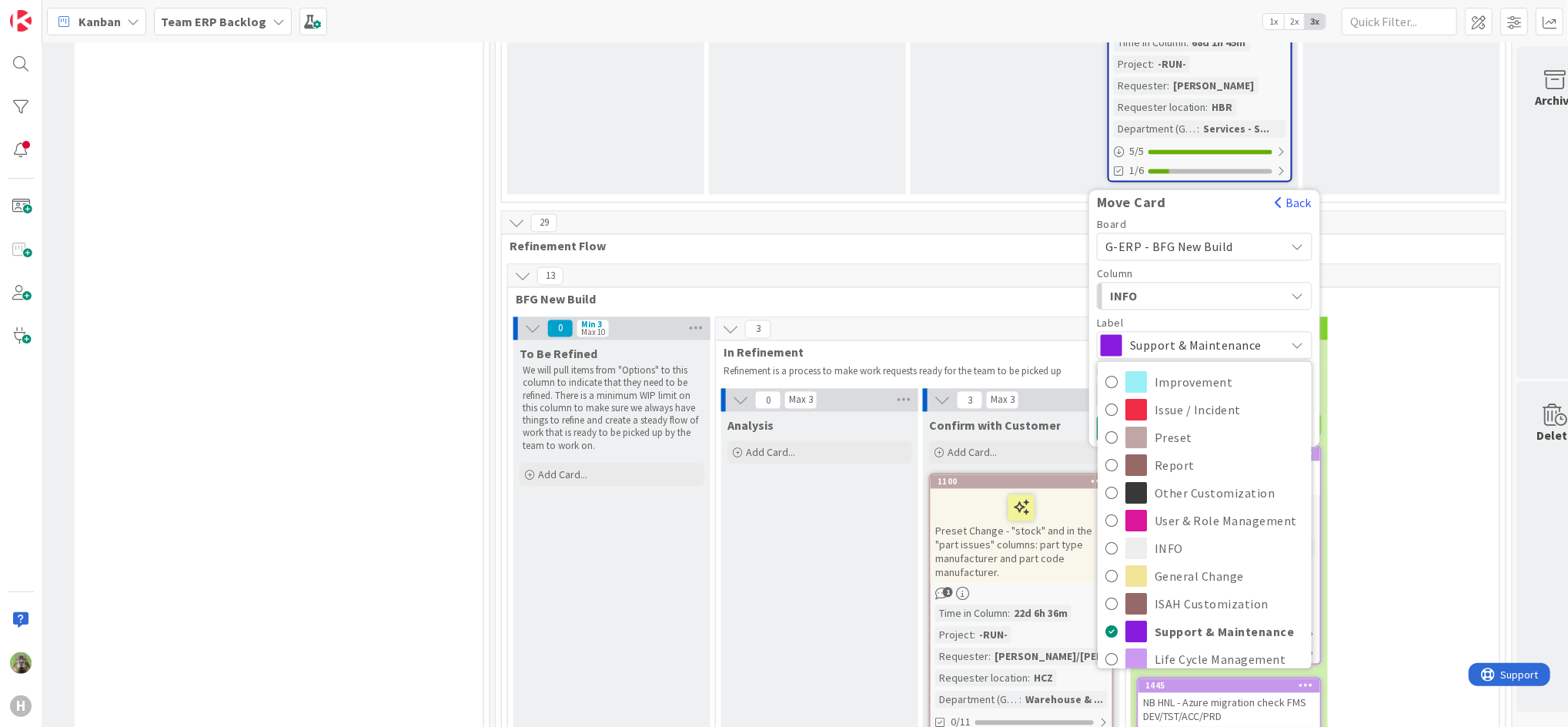
click at [1185, 286] on span "INFO" at bounding box center [1168, 296] width 116 height 20
click at [1189, 348] on span "Input Buffer" at bounding box center [1168, 357] width 66 height 18
click at [1279, 331] on div "Support & Maintenance" at bounding box center [1205, 345] width 215 height 28
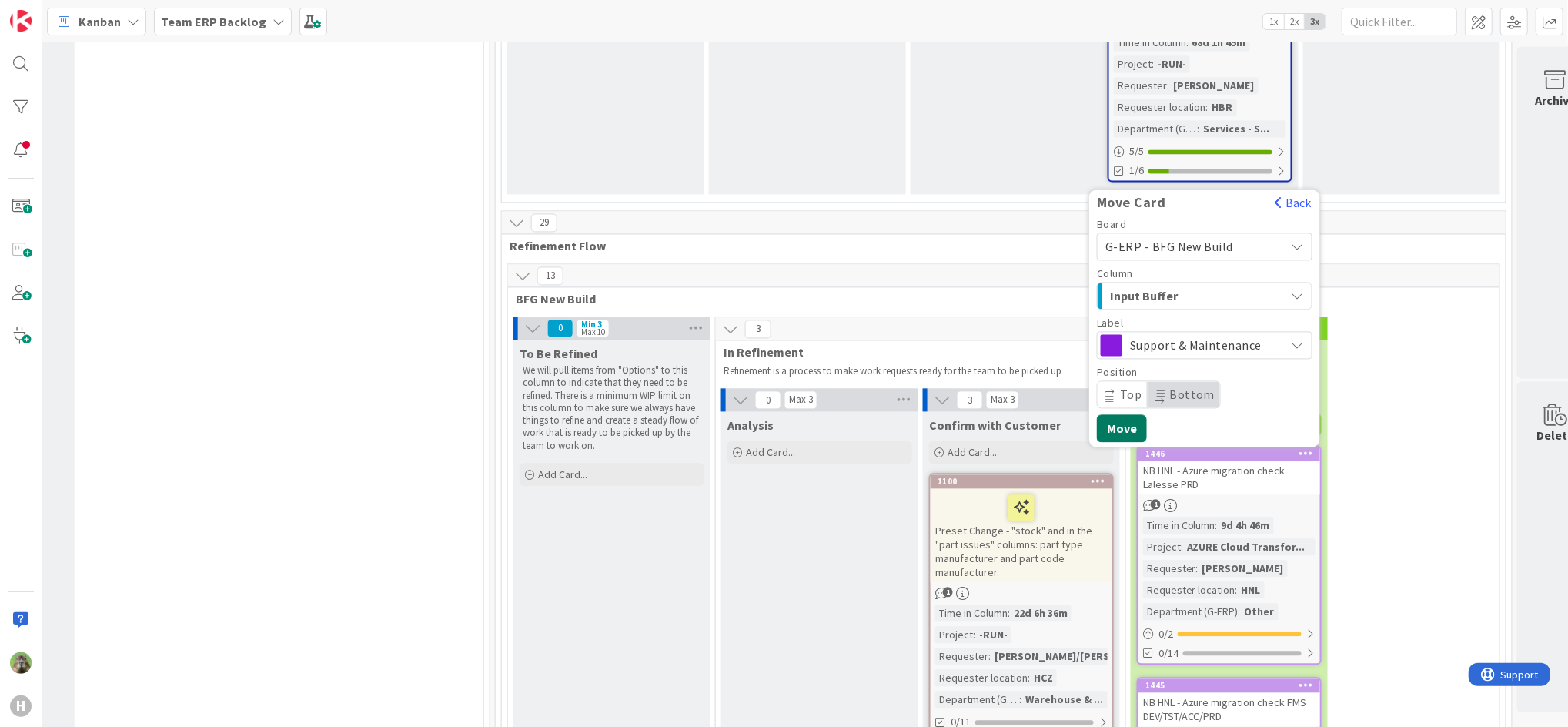
click at [1135, 414] on button "Move" at bounding box center [1122, 428] width 50 height 28
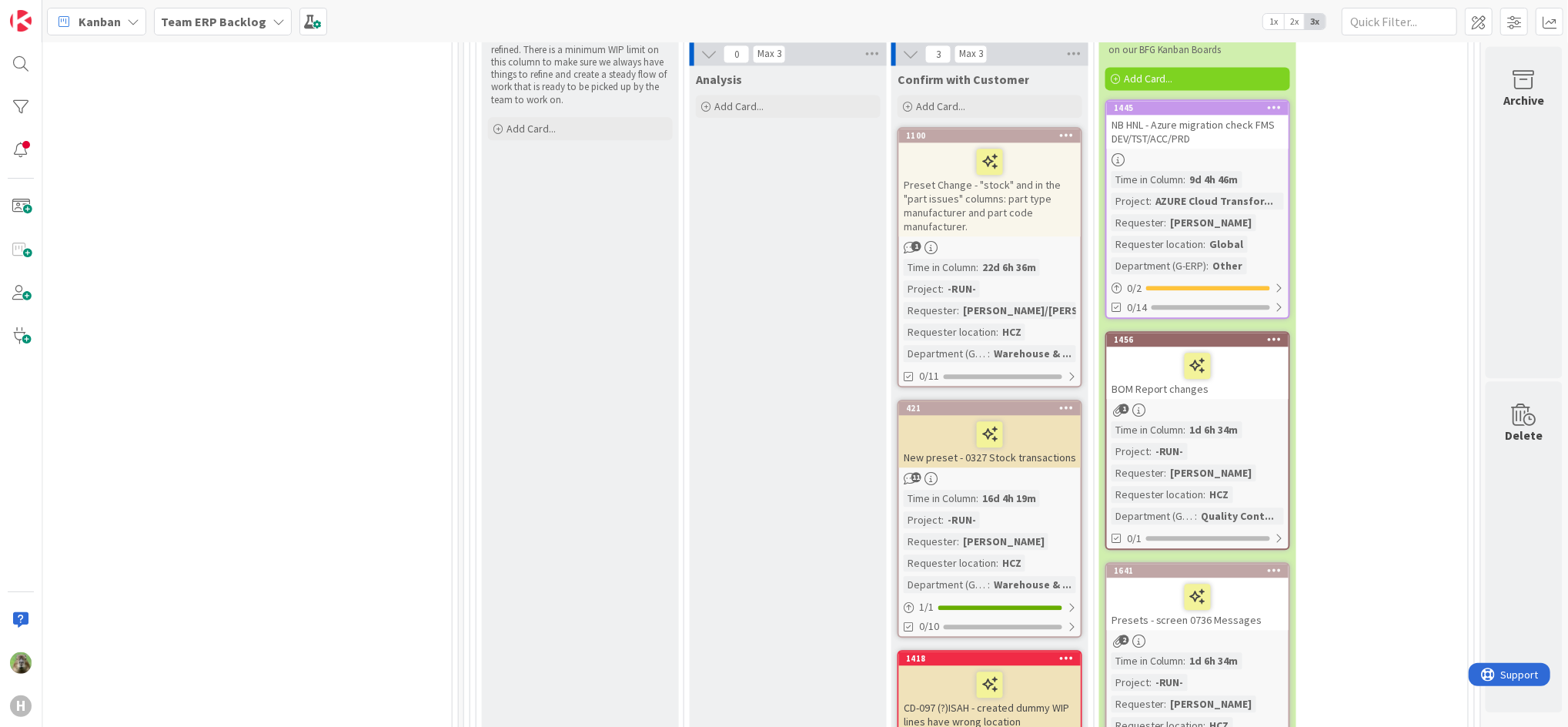
scroll to position [2903, 1251]
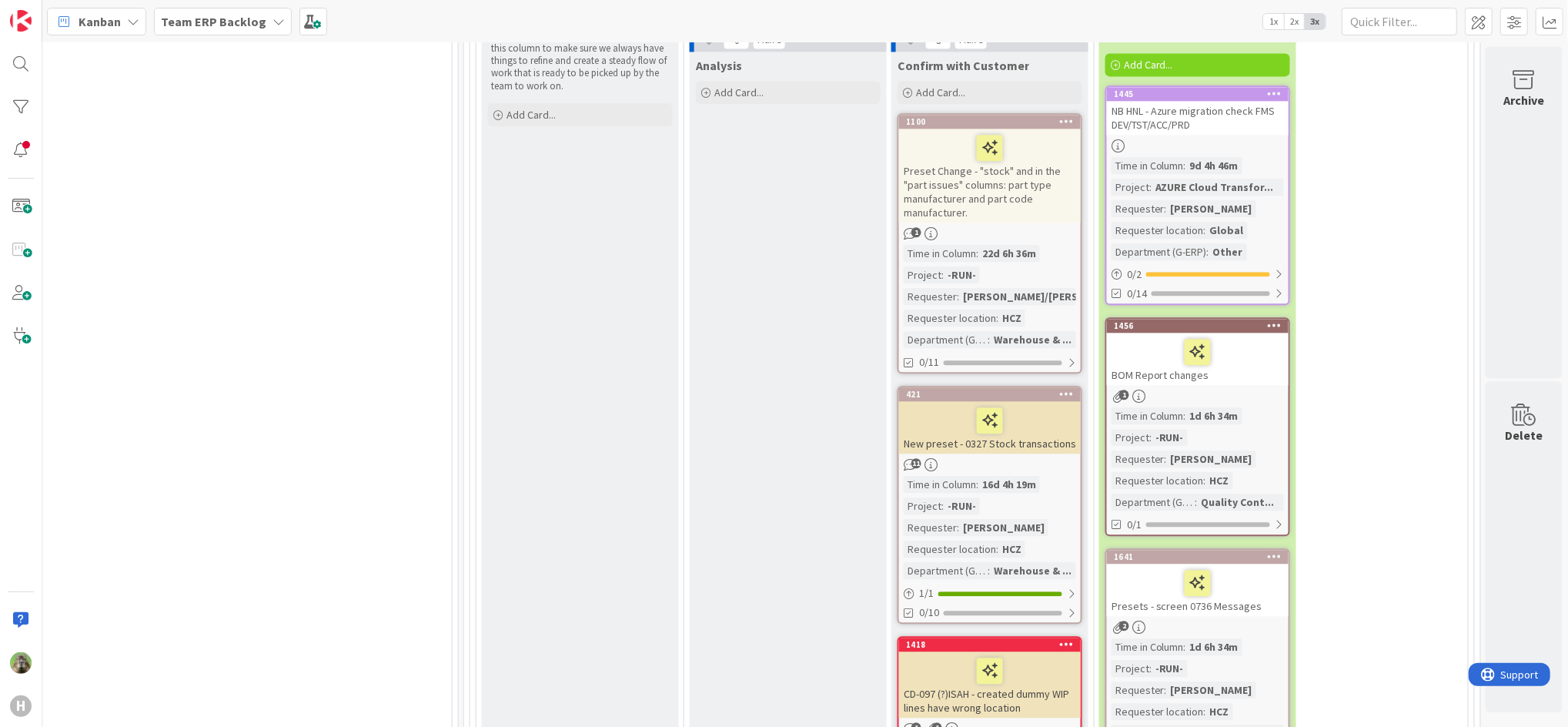
click at [189, 29] on span "Team ERP Backlog" at bounding box center [213, 21] width 106 height 18
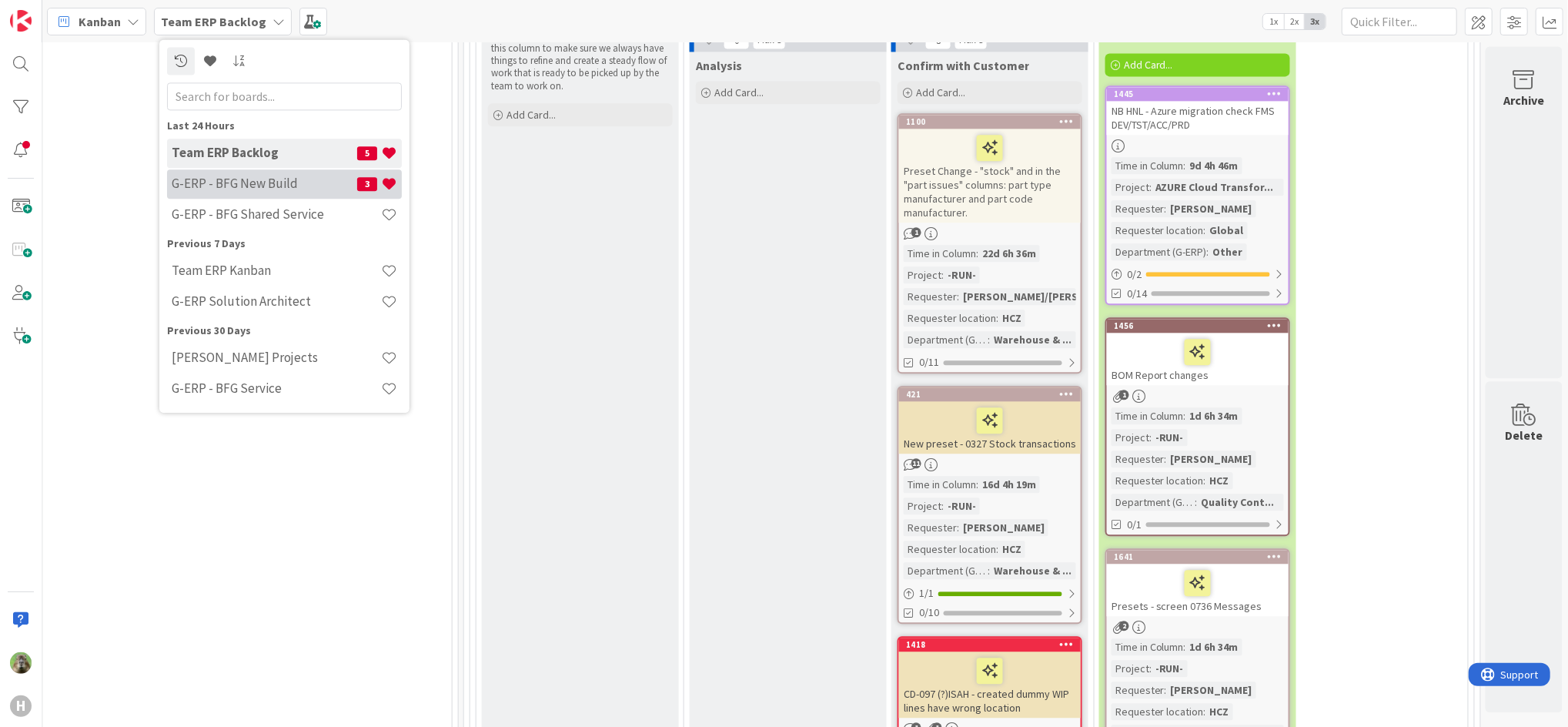
click at [272, 178] on h4 "G-ERP - BFG New Build" at bounding box center [265, 184] width 186 height 16
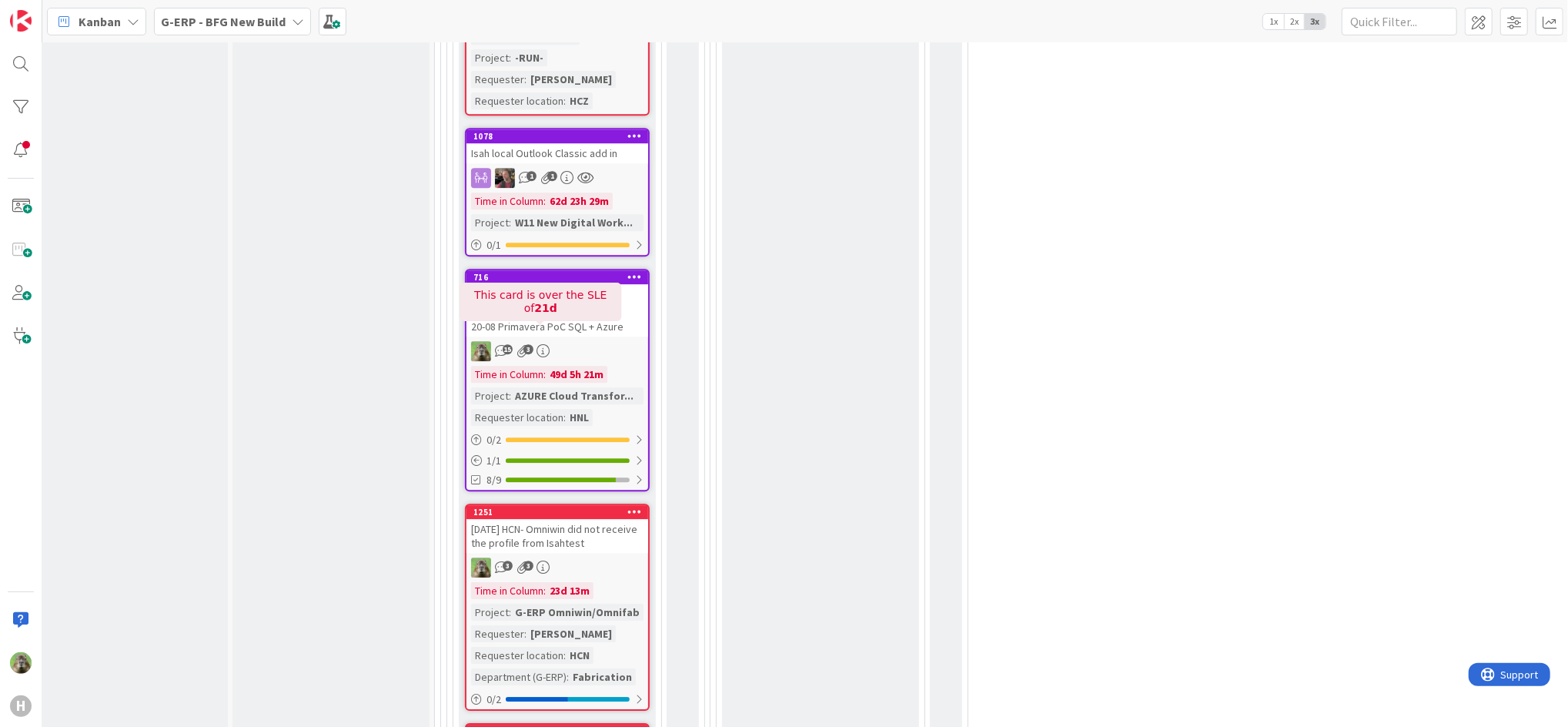
scroll to position [3933, 17]
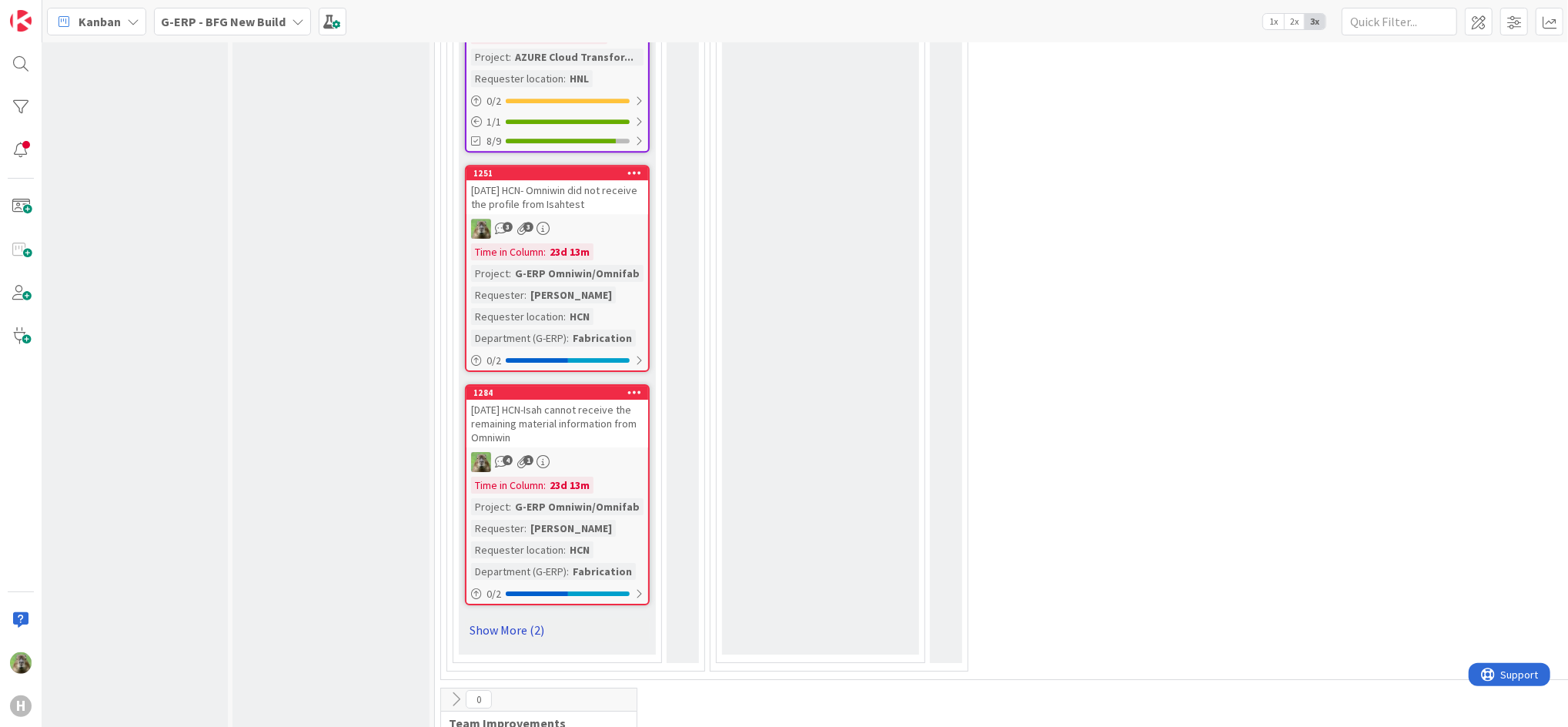
click at [525, 617] on link "Show More (2)" at bounding box center [557, 629] width 185 height 25
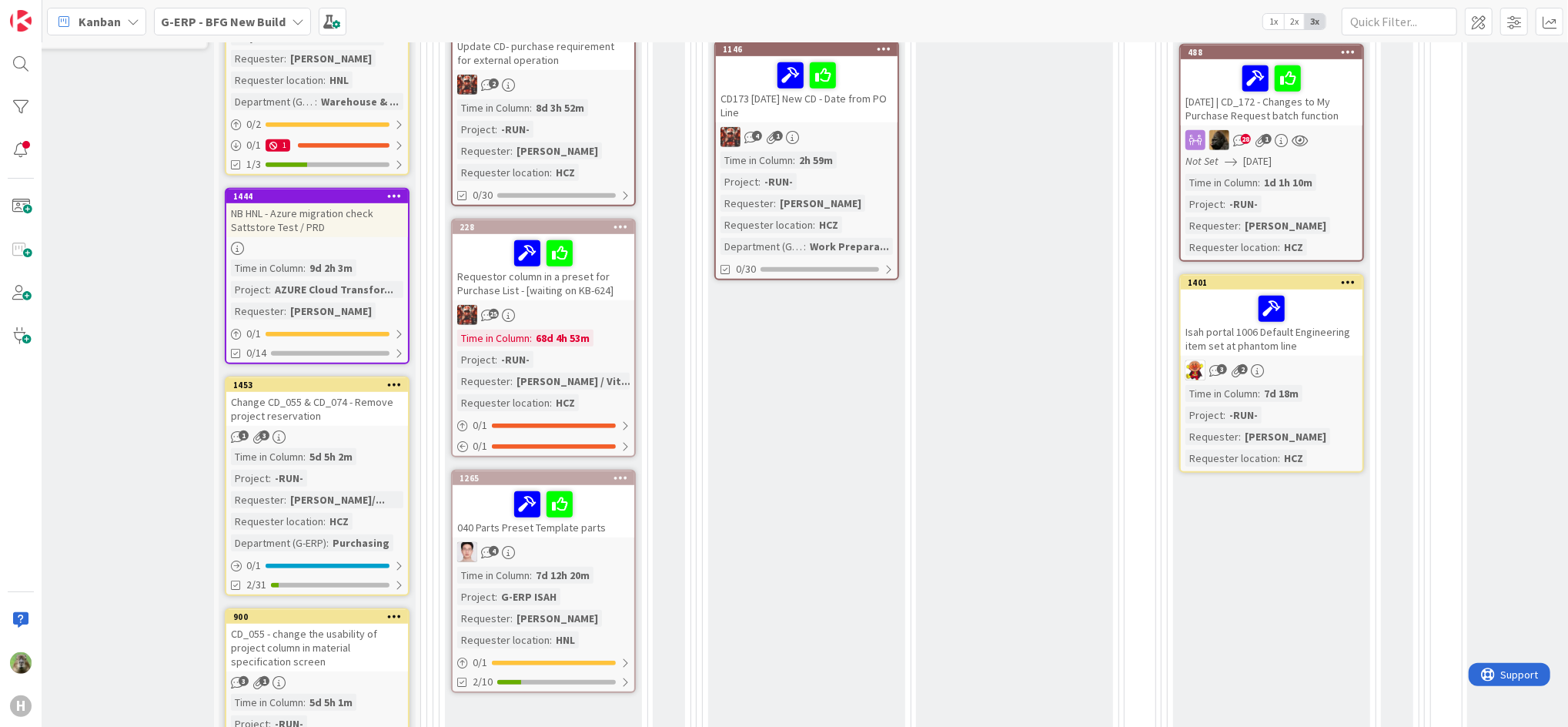
scroll to position [638, 30]
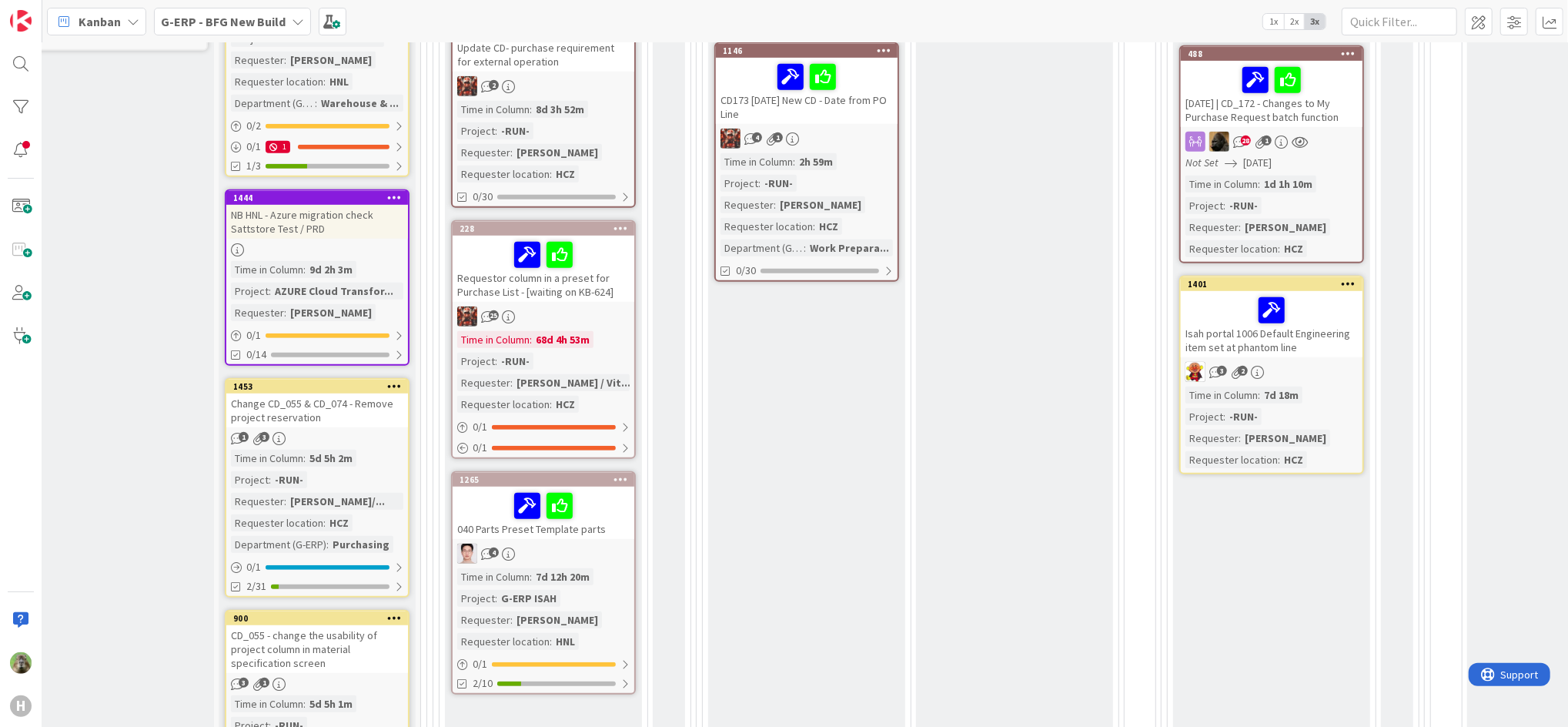
click at [354, 224] on div "NB HNL - Azure migration check Sattstore Test / PRD" at bounding box center [317, 222] width 182 height 34
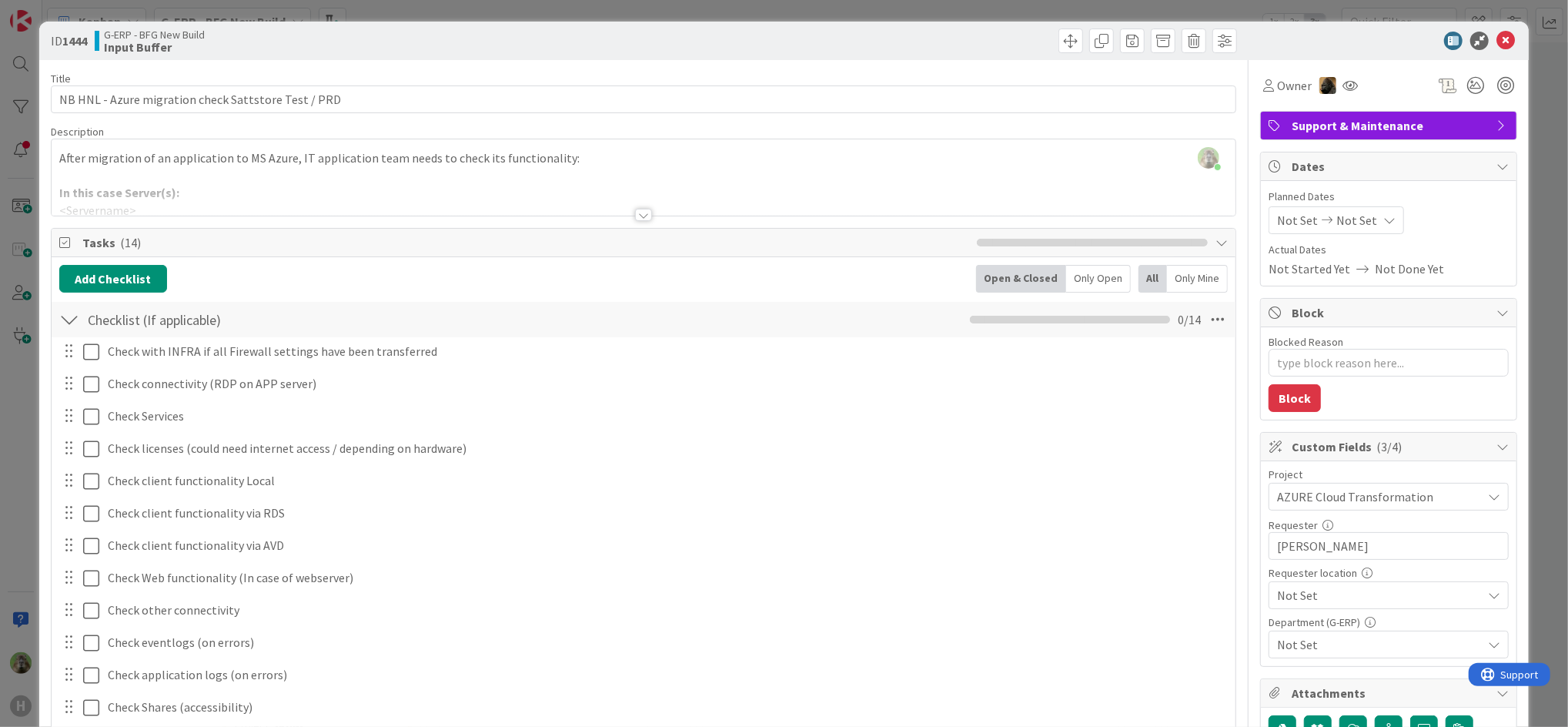
click at [38, 395] on div "ID 1444 G-ERP - BFG New Build Input Buffer Title 51 / 128 NB HNL - Azure migrat…" at bounding box center [784, 364] width 1568 height 727
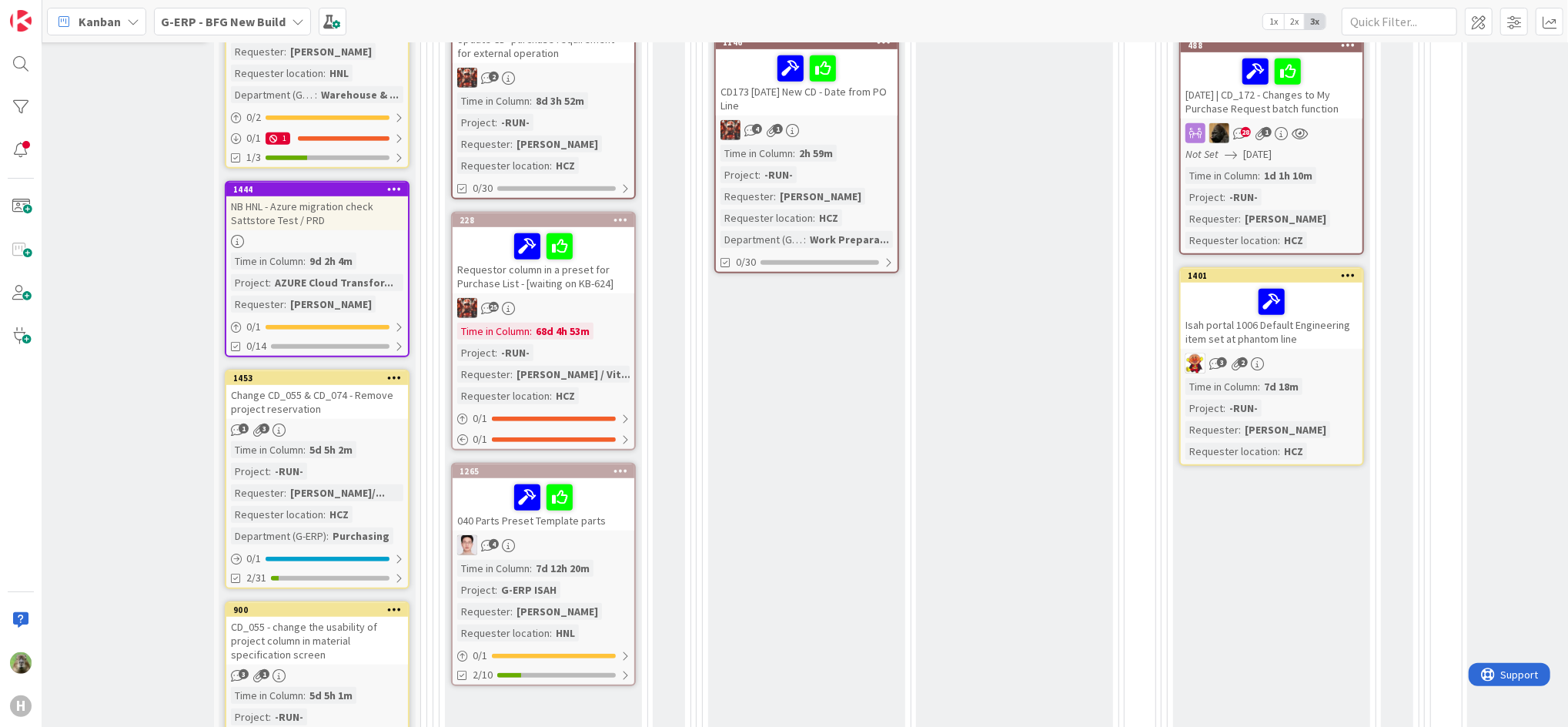
scroll to position [648, 30]
click at [318, 211] on div "NB HNL - Azure migration check Sattstore Test / PRD" at bounding box center [317, 212] width 182 height 34
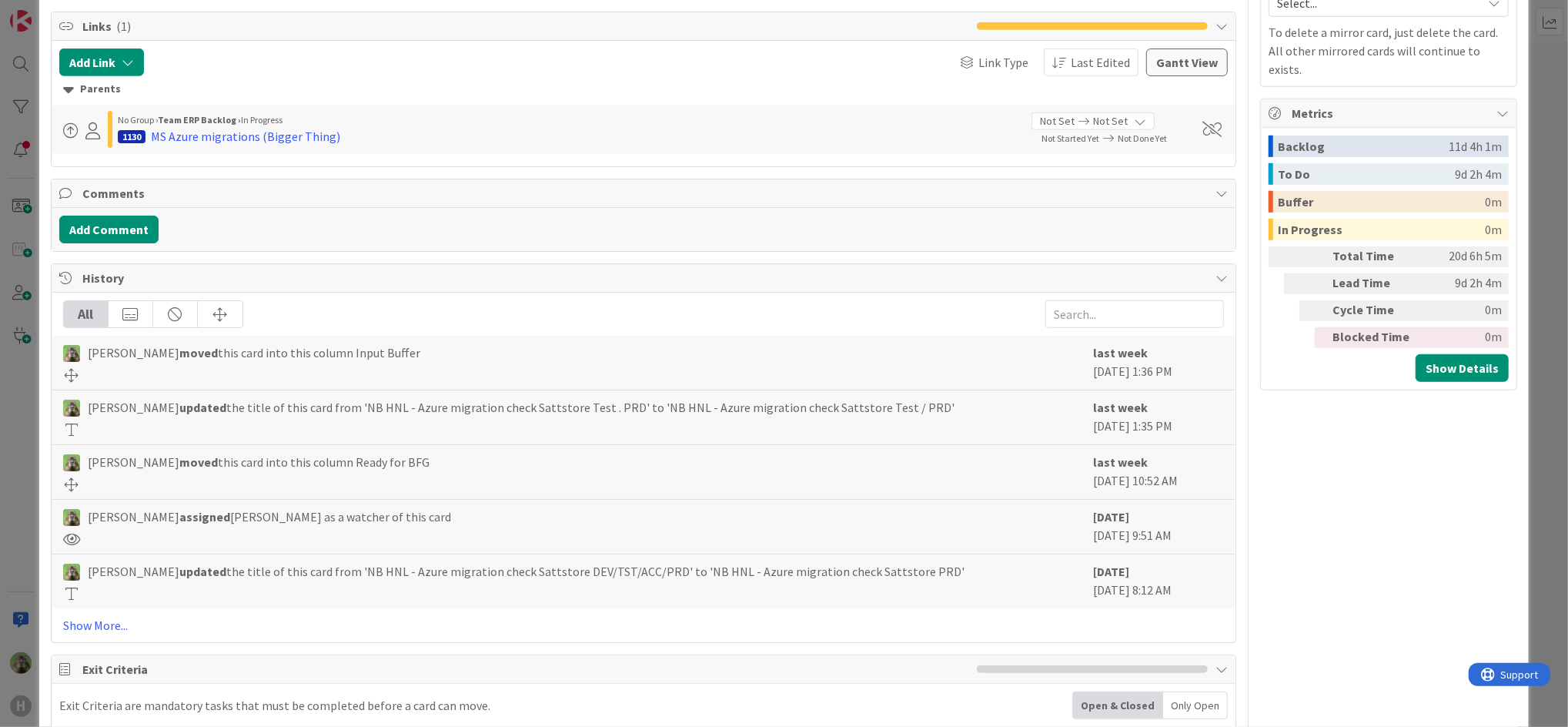
scroll to position [837, 0]
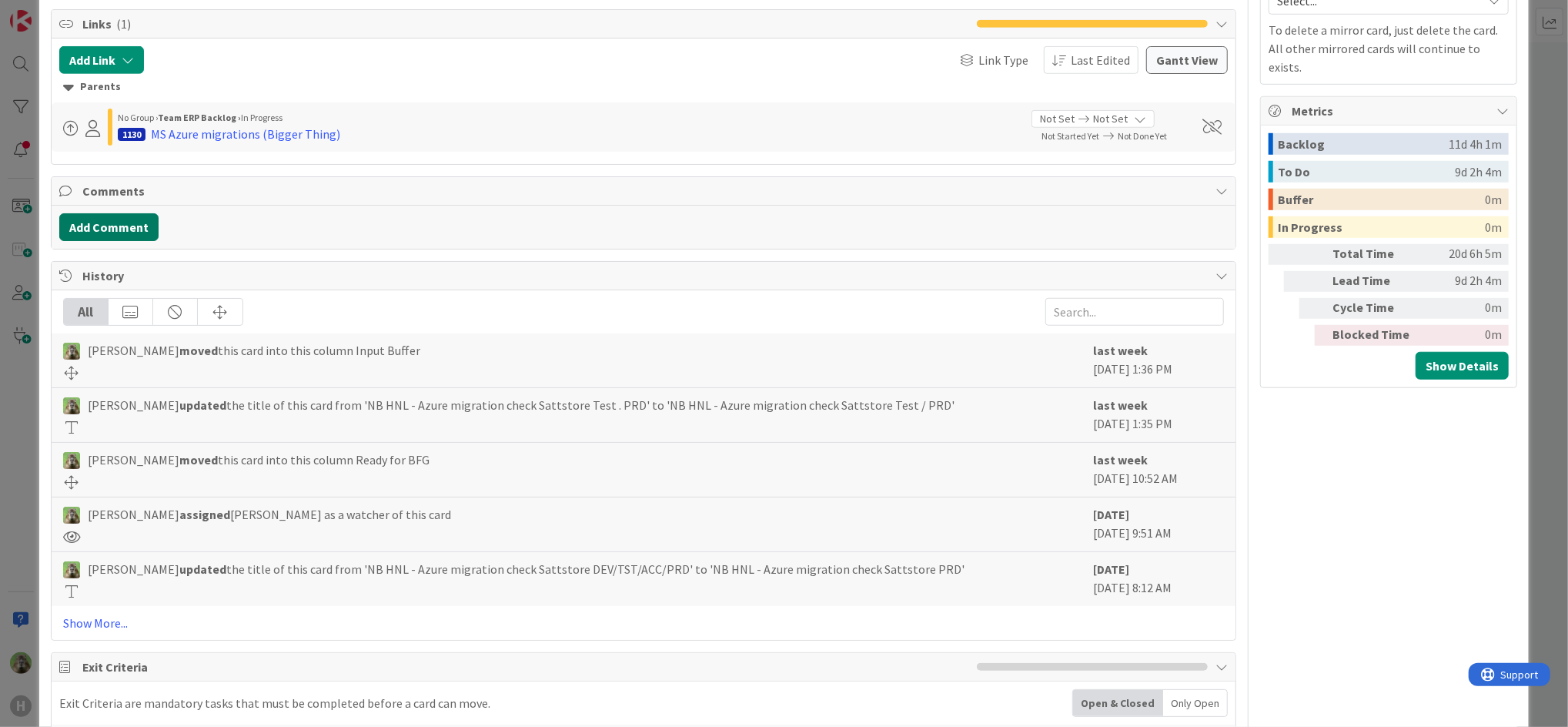
click at [134, 231] on button "Add Comment" at bounding box center [109, 227] width 99 height 28
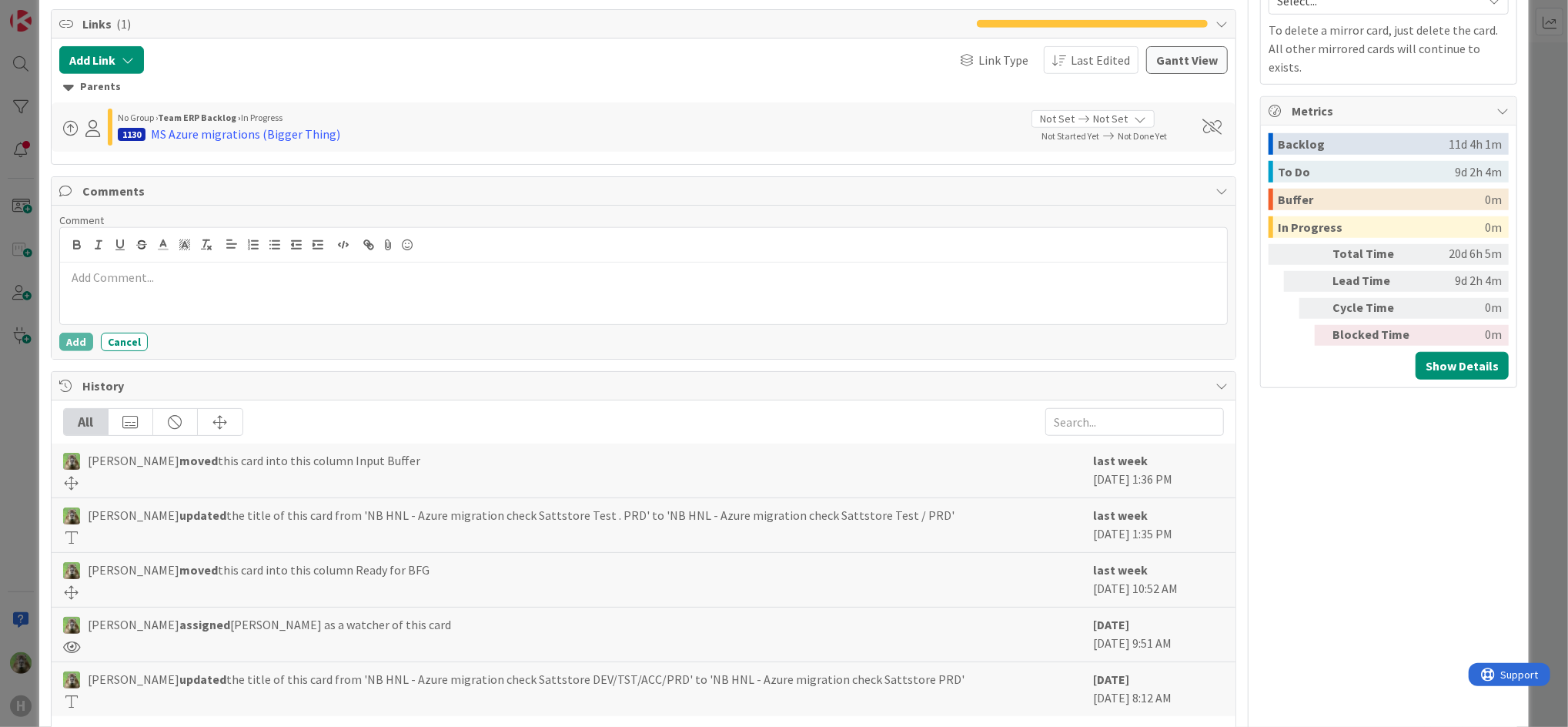
click at [176, 301] on div at bounding box center [643, 293] width 1167 height 62
click at [17, 443] on div "ID 1444 G-ERP - BFG New Build Input Buffer Title 51 / 128 NB HNL - Azure migrat…" at bounding box center [784, 364] width 1568 height 727
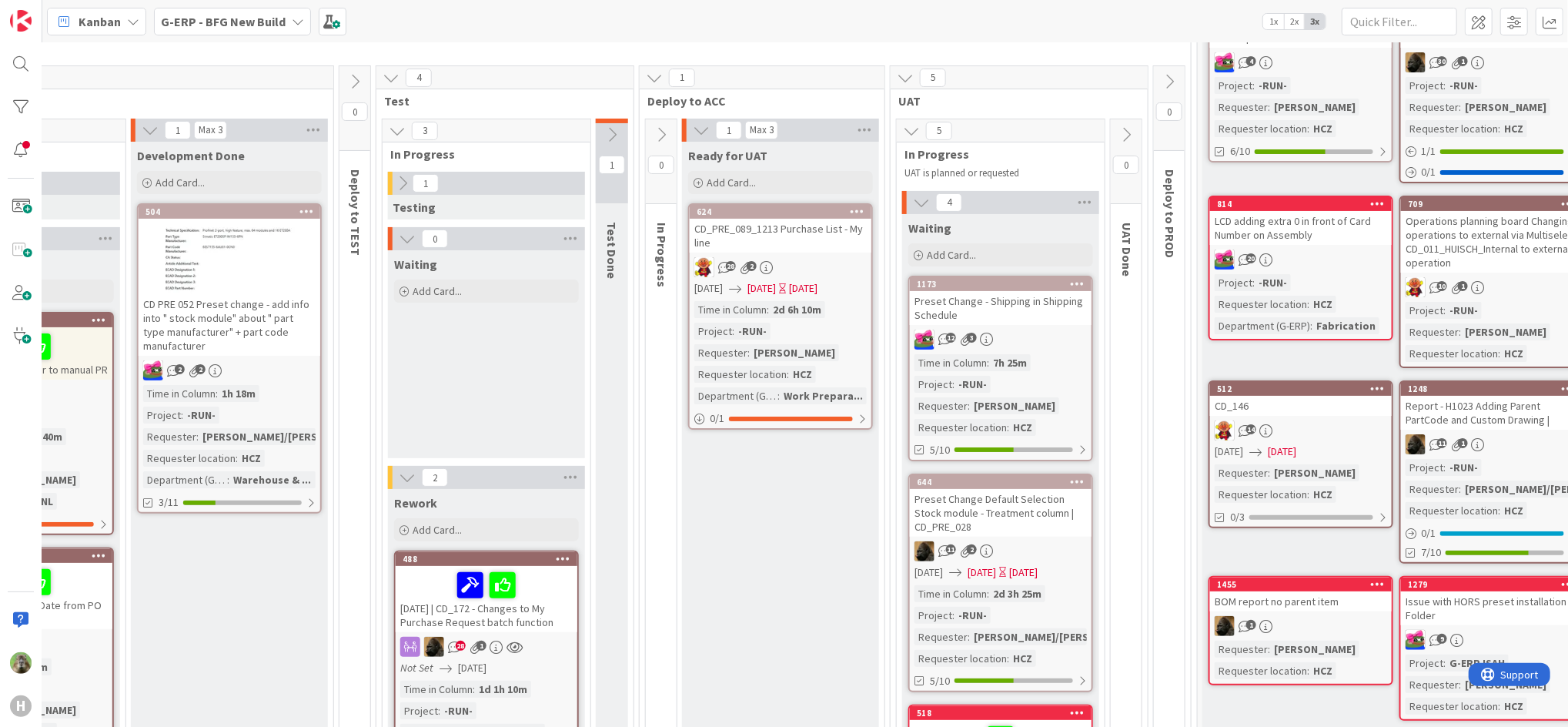
scroll to position [133, 817]
click at [1166, 80] on icon at bounding box center [1169, 82] width 17 height 17
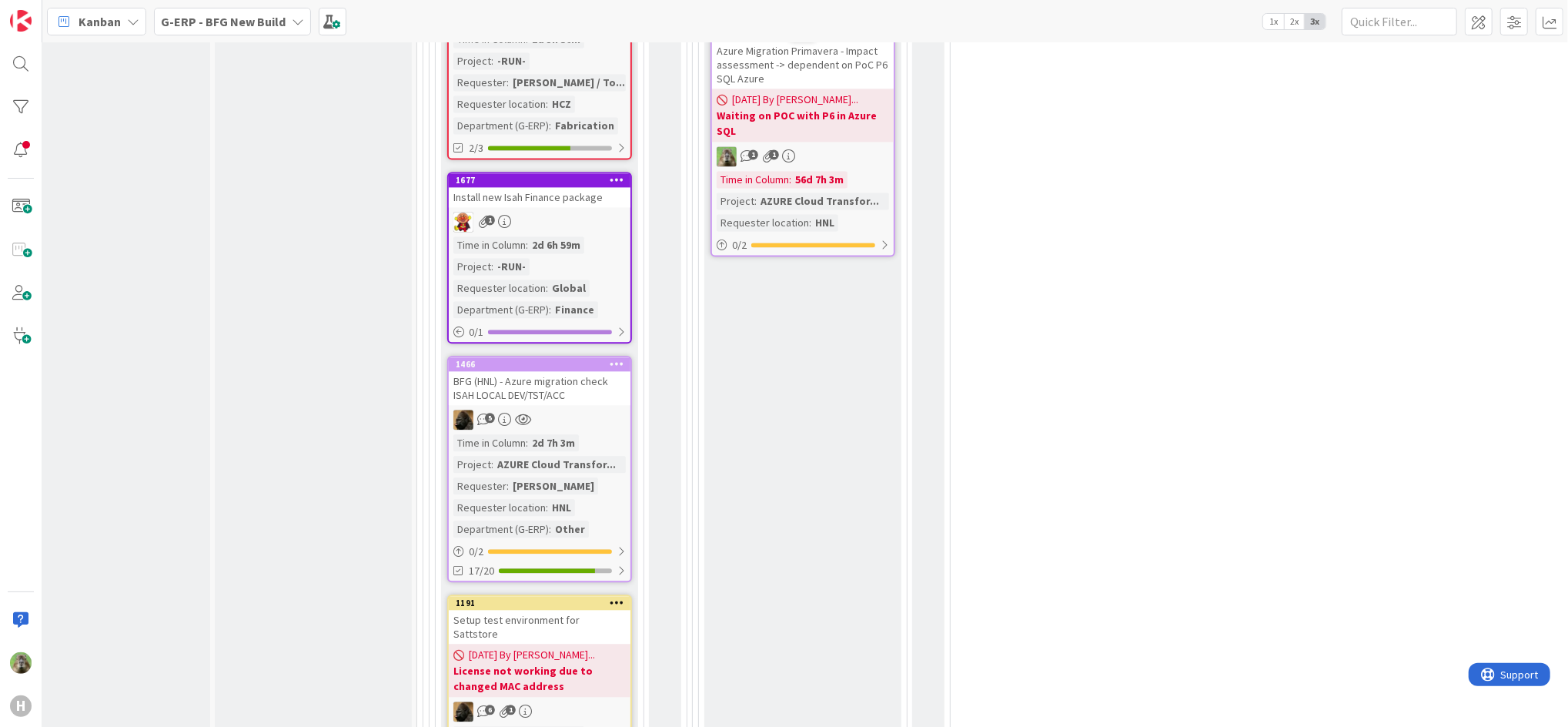
scroll to position [2679, 35]
click at [594, 375] on div "BFG (HNL) - Azure migration check ISAH LOCAL DEV/TST/ACC" at bounding box center [540, 387] width 182 height 34
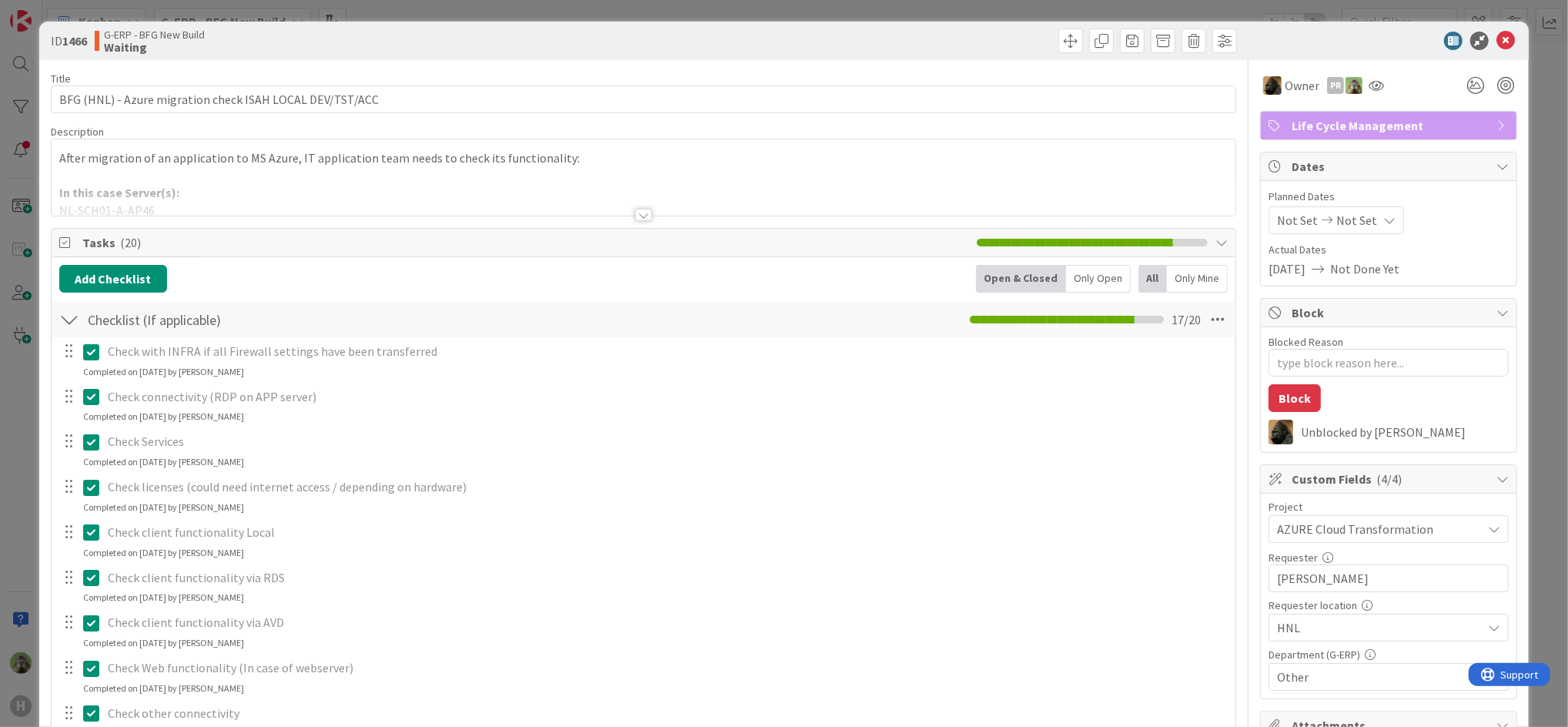
type textarea "x"
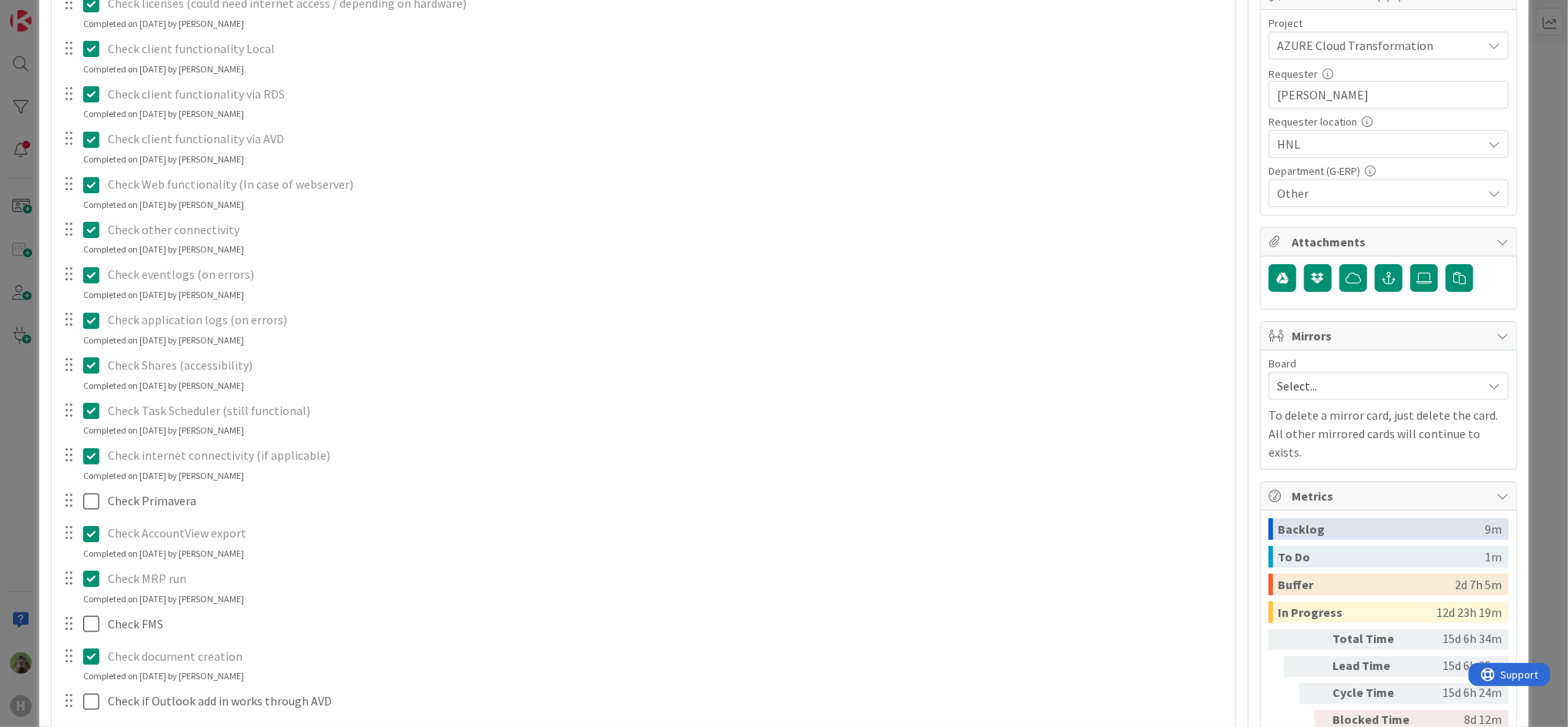
scroll to position [537, 0]
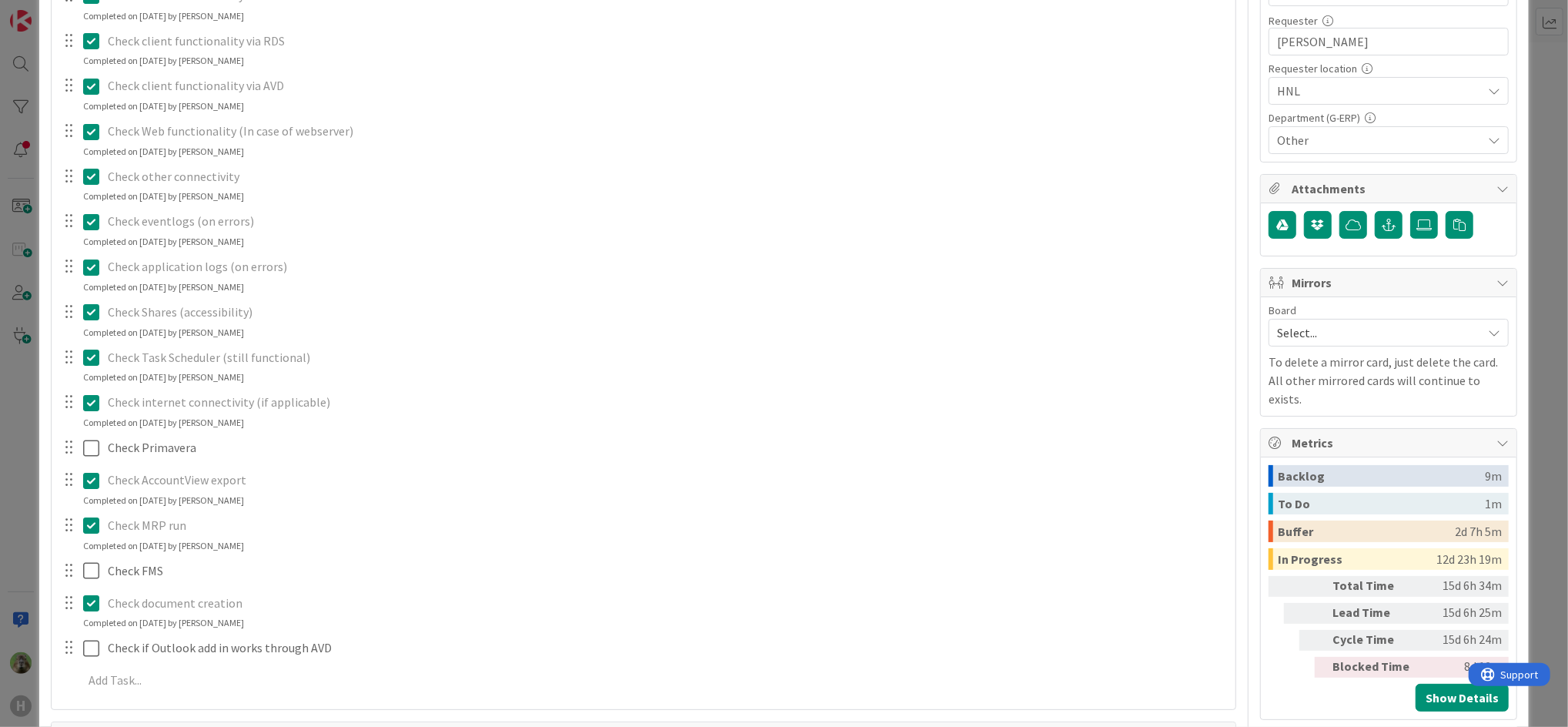
click at [35, 503] on div "ID 1466 G-ERP - BFG New Build Waiting Title 56 / 128 BFG (HNL) - Azure migratio…" at bounding box center [784, 364] width 1568 height 727
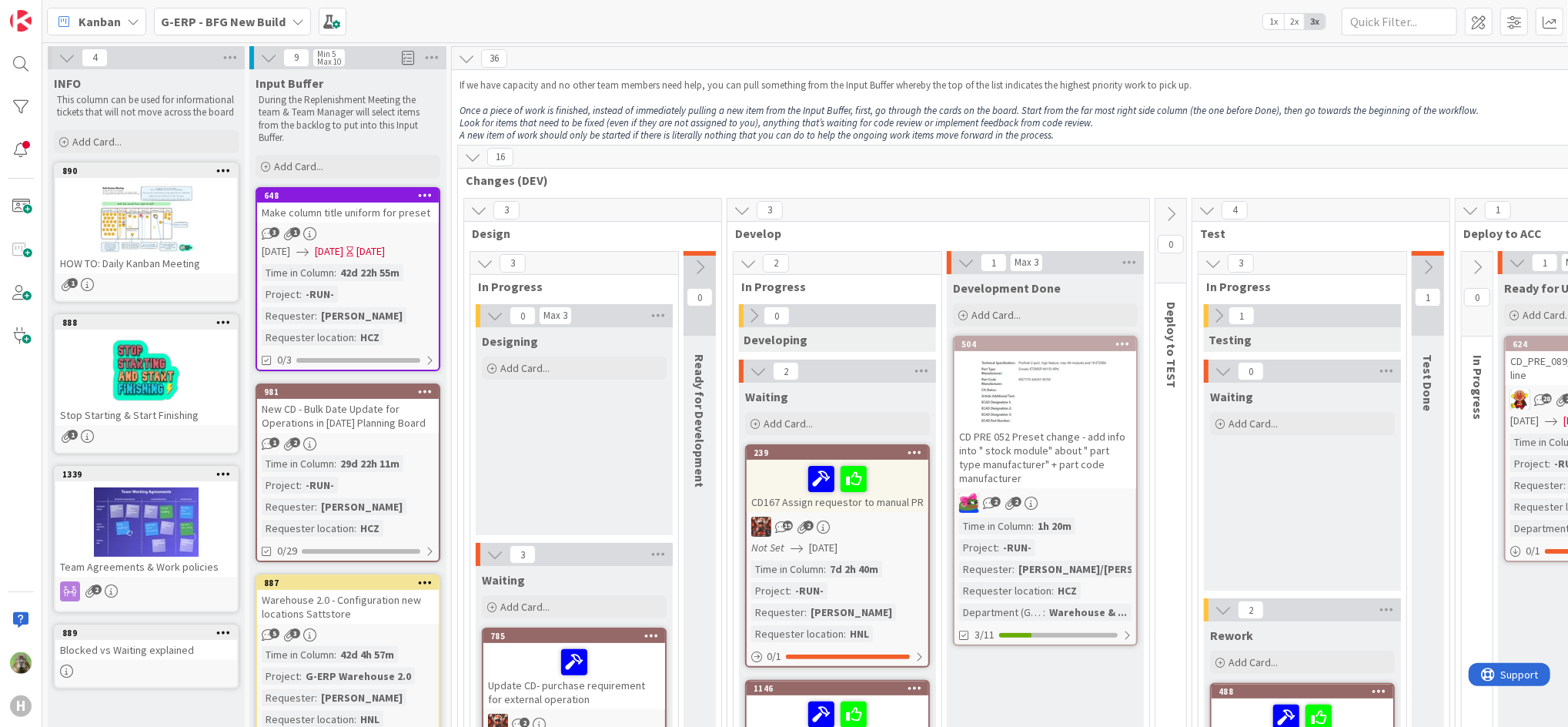
click at [247, 28] on b "G-ERP - BFG New Build" at bounding box center [223, 21] width 125 height 16
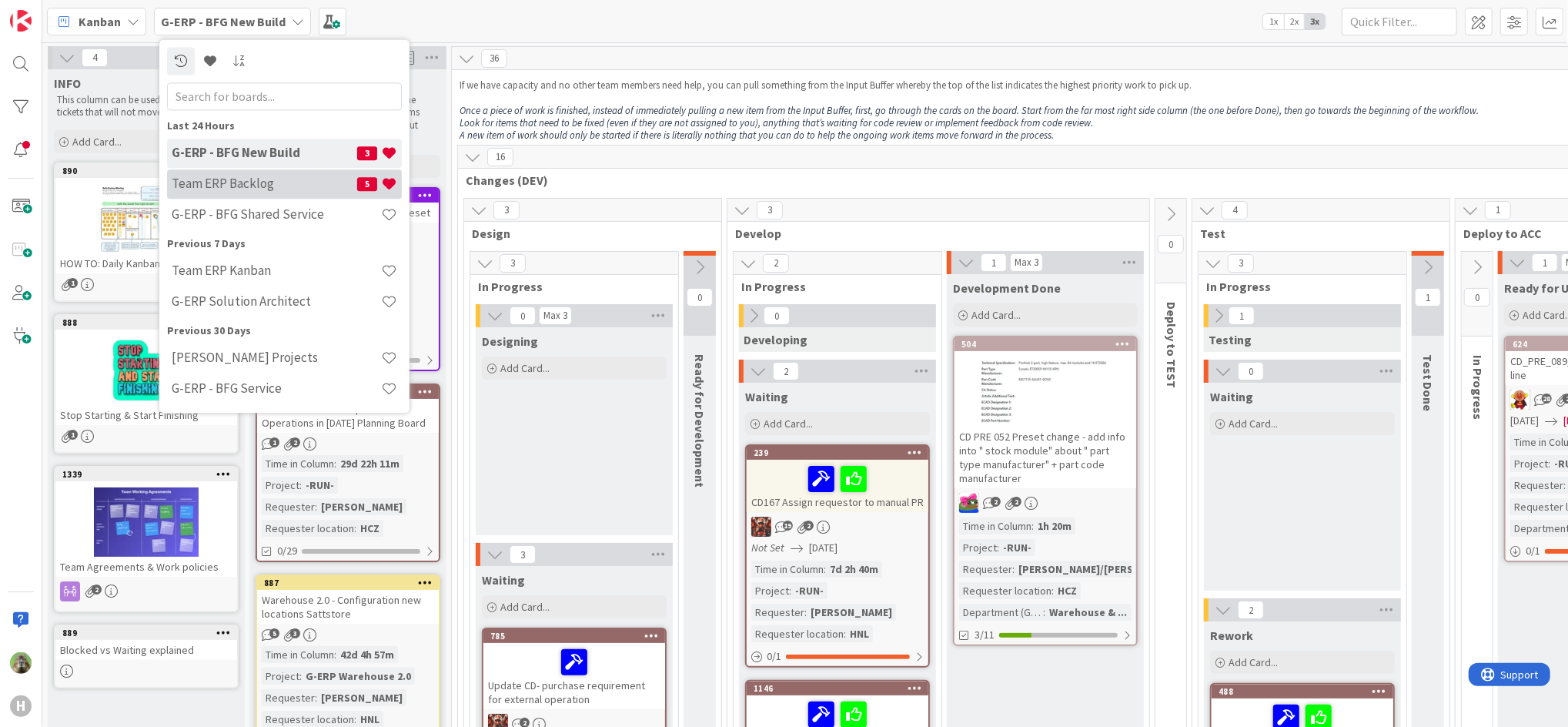
click at [268, 180] on h4 "Team ERP Backlog" at bounding box center [265, 184] width 186 height 16
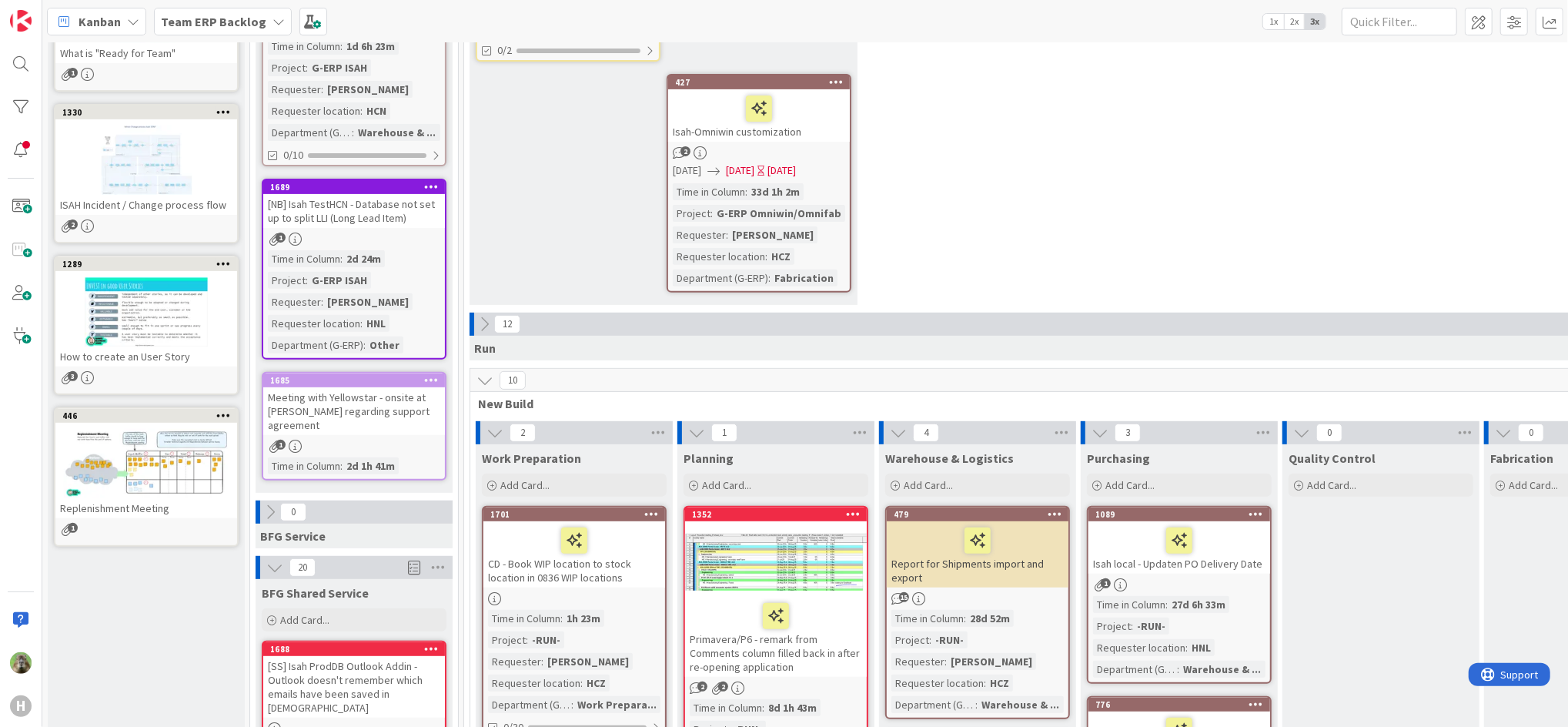
scroll to position [393, 0]
